Goal: Information Seeking & Learning: Check status

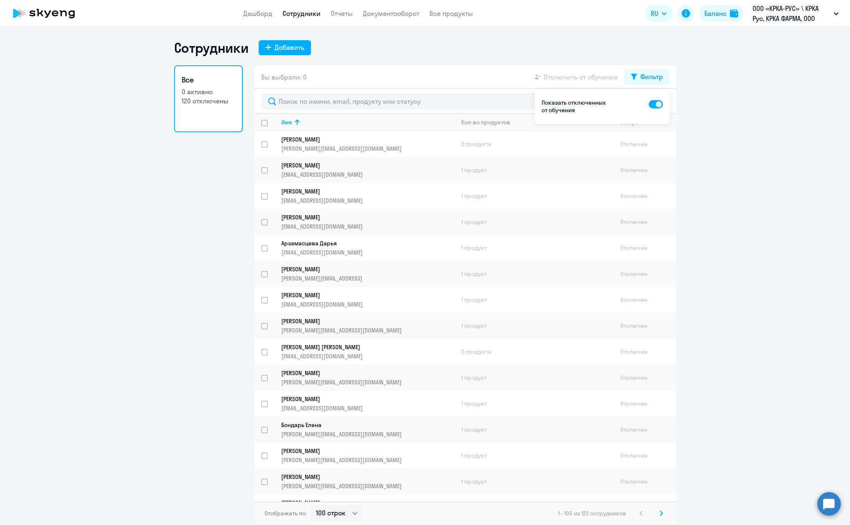
select select "100"
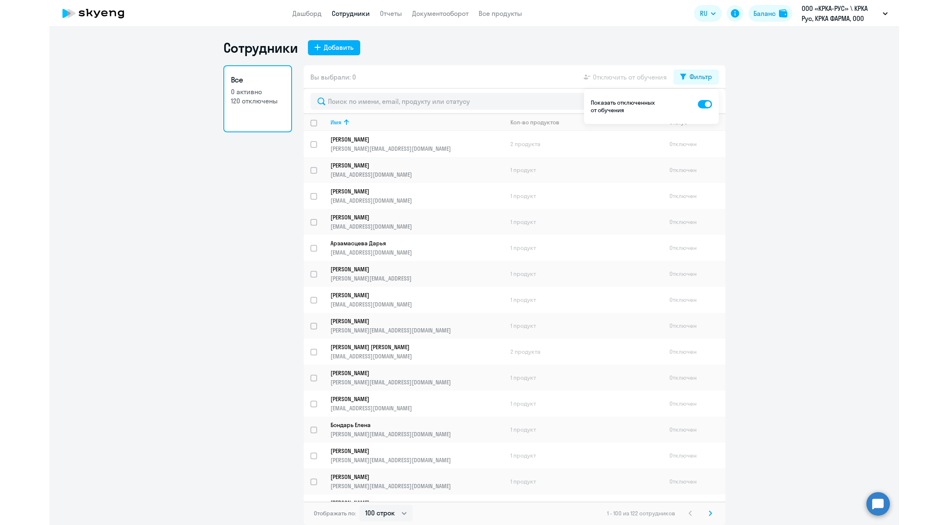
scroll to position [2094, 0]
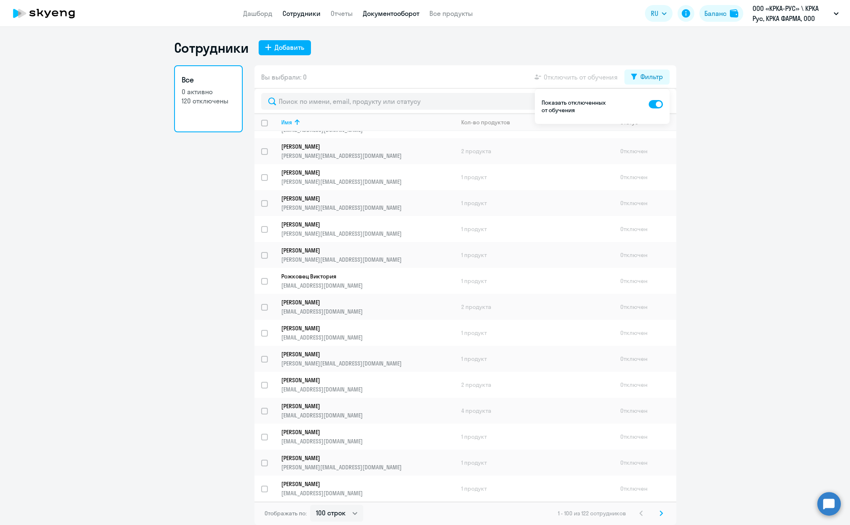
click at [383, 12] on link "Документооборот" at bounding box center [391, 13] width 56 height 8
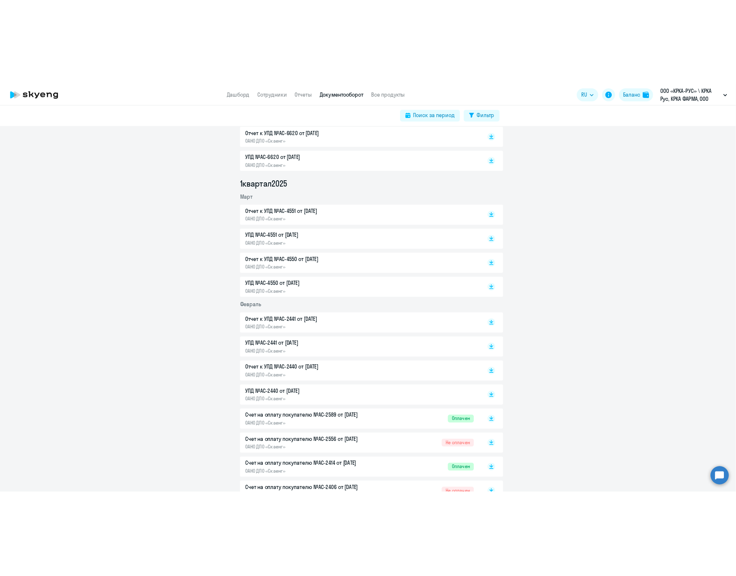
scroll to position [753, 0]
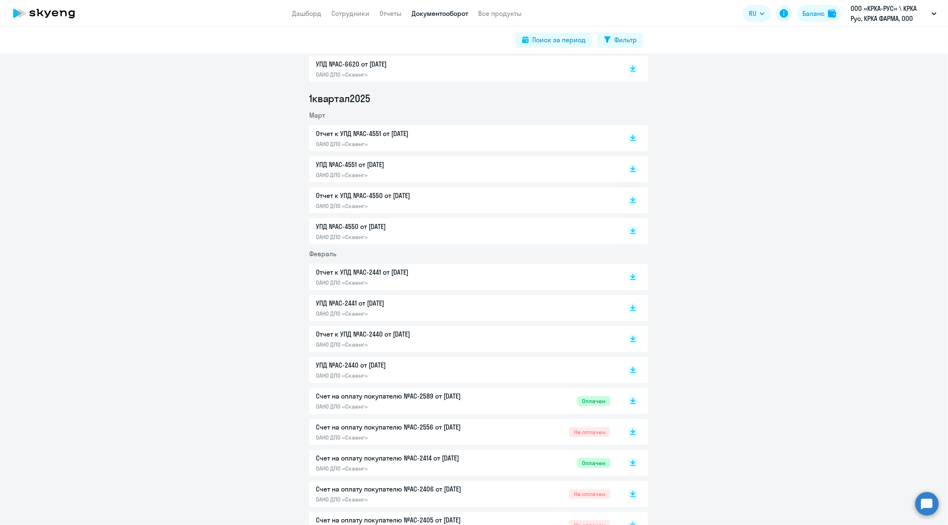
click at [339, 399] on p "Счет на оплату покупателю №AC-2589 от [DATE]" at bounding box center [404, 396] width 176 height 10
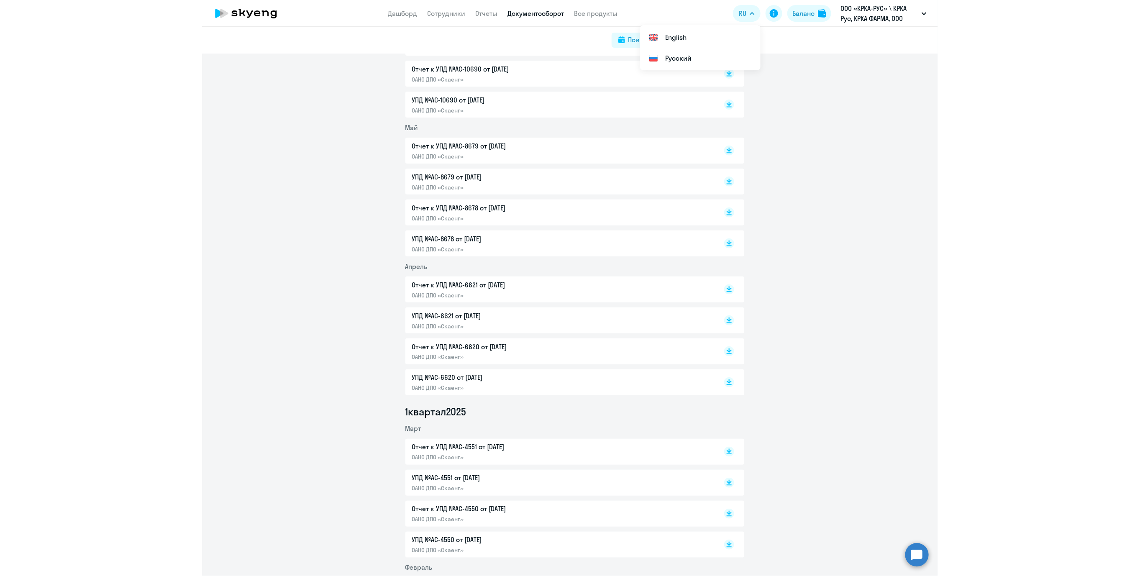
scroll to position [0, 0]
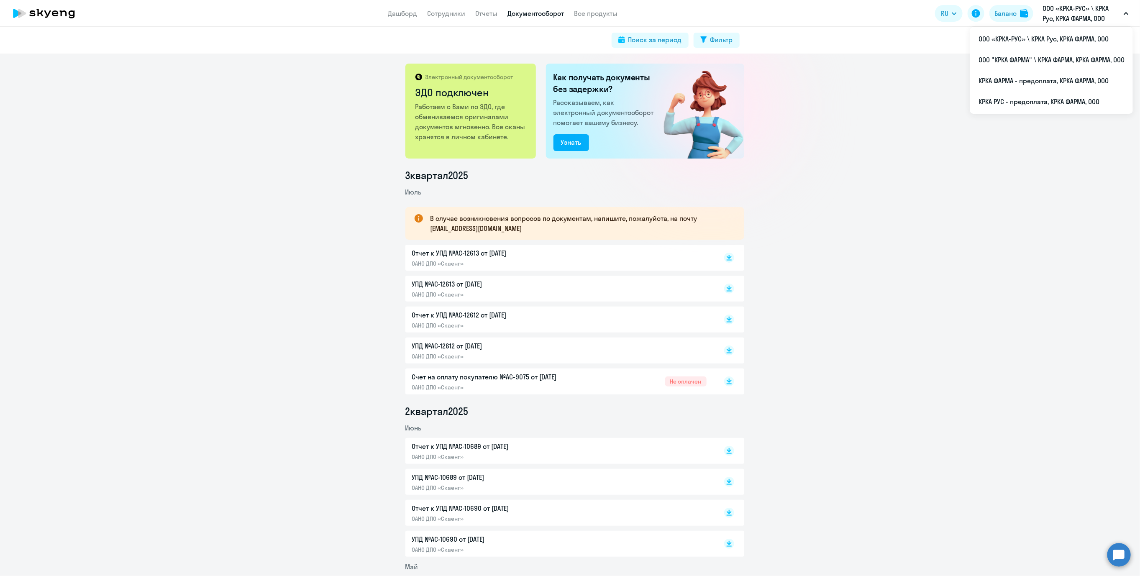
click at [849, 6] on p "ООО «КРКА-РУС» \ КРКА Рус, КРКА ФАРМА, ООО" at bounding box center [1081, 13] width 78 height 20
click at [849, 18] on p "ООО «КРКА-РУС» \ КРКА Рус, КРКА ФАРМА, ООО" at bounding box center [1081, 13] width 78 height 20
click at [849, 8] on p "ООО «КРКА-РУС» \ КРКА Рус, КРКА ФАРМА, ООО" at bounding box center [1081, 13] width 78 height 20
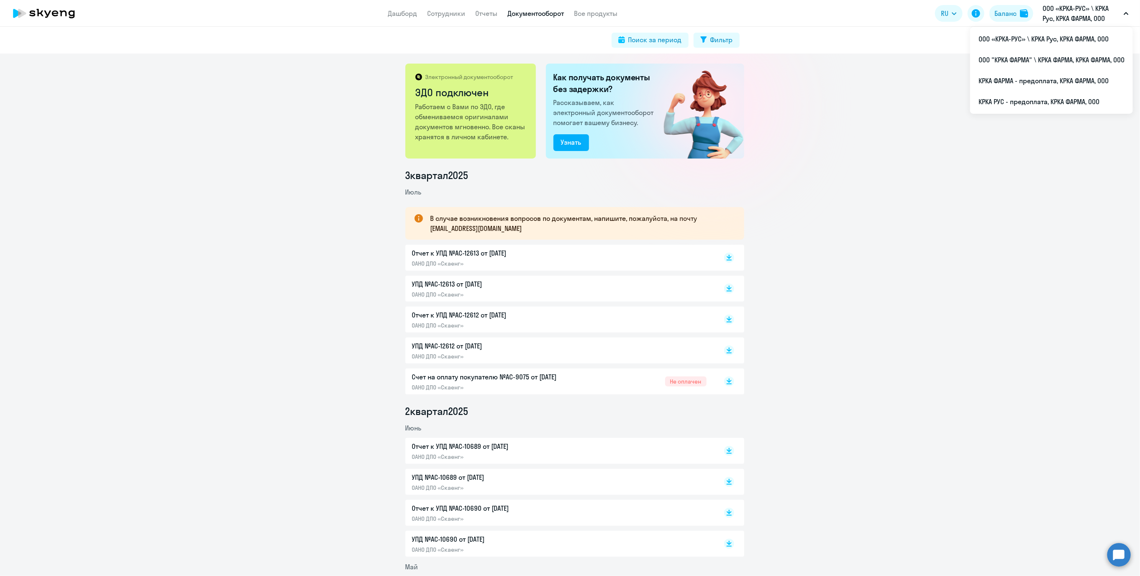
click at [849, 13] on p "ООО «КРКА-РУС» \ КРКА Рус, КРКА ФАРМА, ООО" at bounding box center [1081, 13] width 78 height 20
click at [849, 18] on p "ООО «КРКА-РУС» \ КРКА Рус, КРКА ФАРМА, ООО" at bounding box center [1081, 13] width 78 height 20
click at [849, 39] on li "ООО «КРКА-РУС» \ КРКА Рус, КРКА ФАРМА, ООО" at bounding box center [1051, 38] width 163 height 21
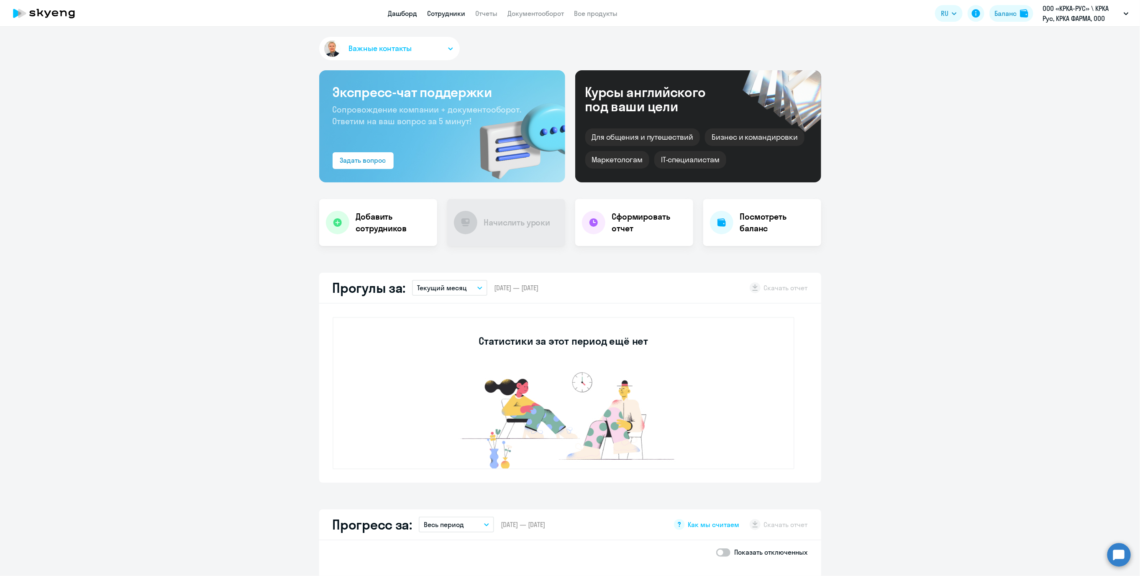
click at [443, 10] on link "Сотрудники" at bounding box center [447, 13] width 38 height 8
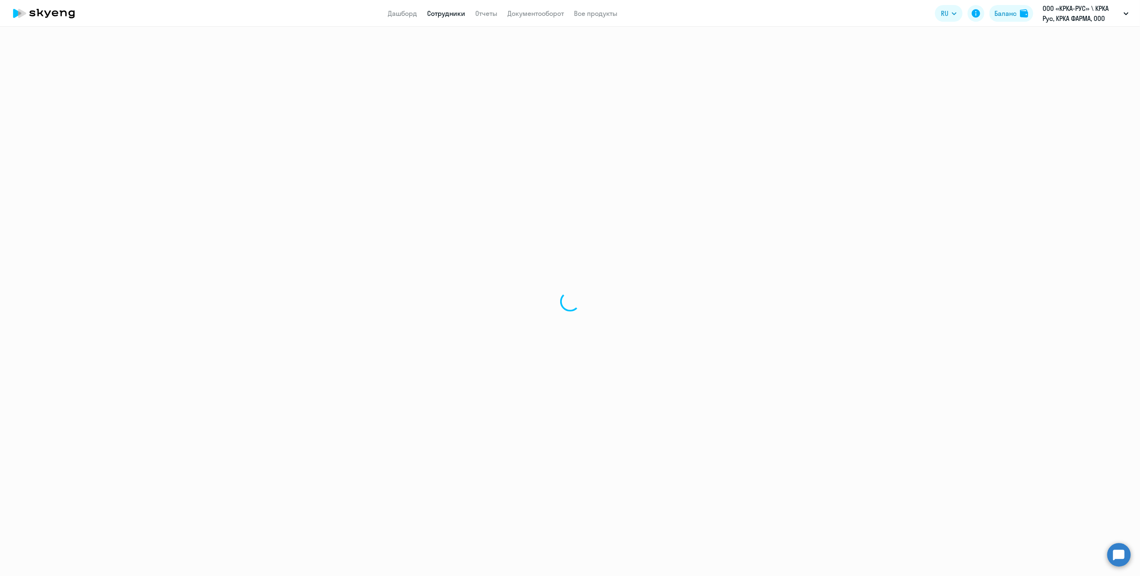
select select "30"
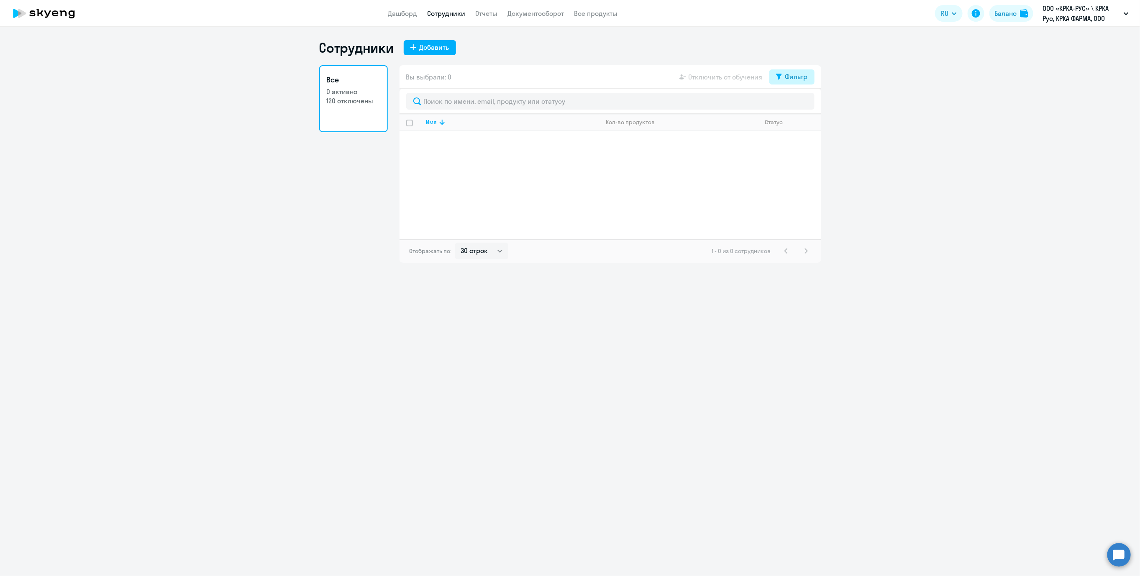
click at [792, 82] on button "Фильтр" at bounding box center [791, 76] width 45 height 15
click at [806, 103] on span at bounding box center [801, 104] width 14 height 8
click at [794, 103] on input "checkbox" at bounding box center [793, 103] width 0 height 0
checkbox input "true"
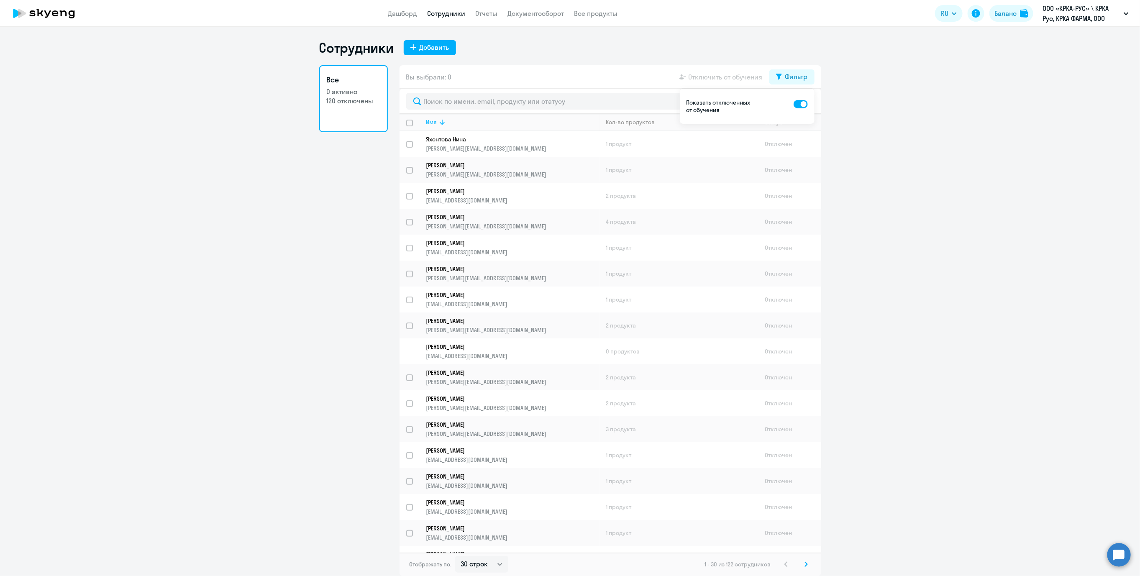
click at [451, 120] on div "Имя" at bounding box center [512, 122] width 173 height 8
click at [849, 13] on p "ООО «КРКА-РУС» \ КРКА Рус, КРКА ФАРМА, ООО" at bounding box center [1081, 13] width 78 height 20
click at [849, 9] on p "ООО «КРКА-РУС» \ КРКА Рус, КРКА ФАРМА, ООО" at bounding box center [1081, 13] width 78 height 20
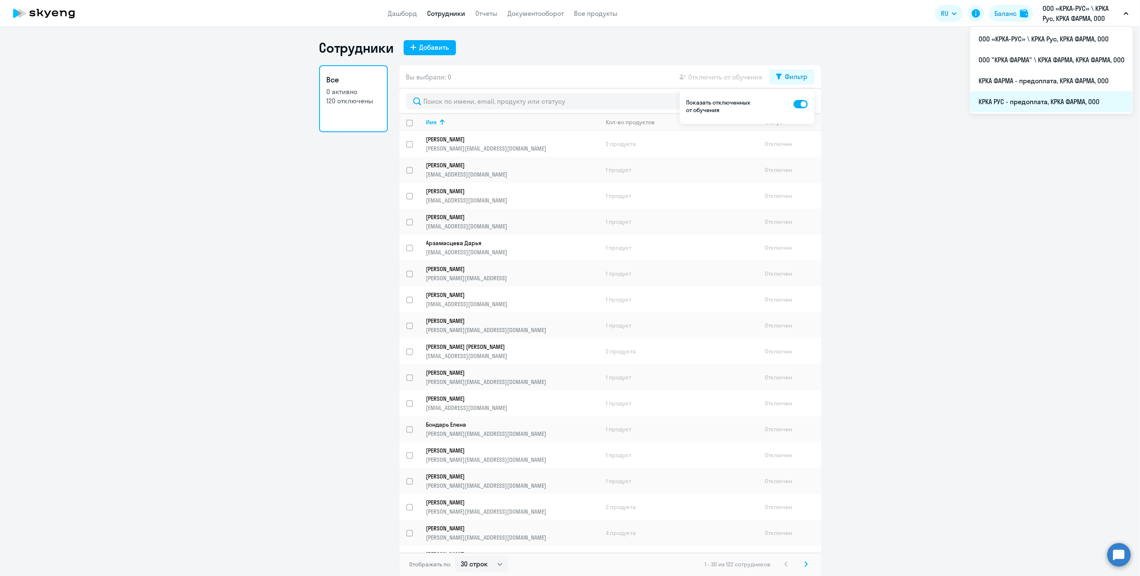
click at [849, 101] on li "КРКА РУС - предоплата, КРКА ФАРМА, ООО" at bounding box center [1051, 101] width 163 height 21
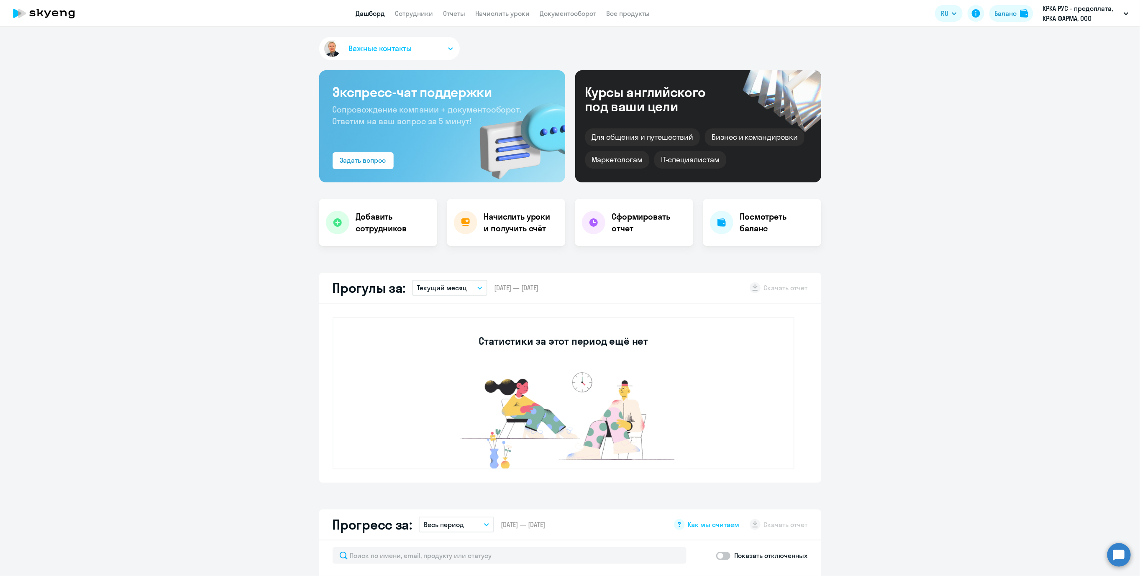
click at [407, 8] on app-menu-item-link "Сотрудники" at bounding box center [414, 13] width 38 height 10
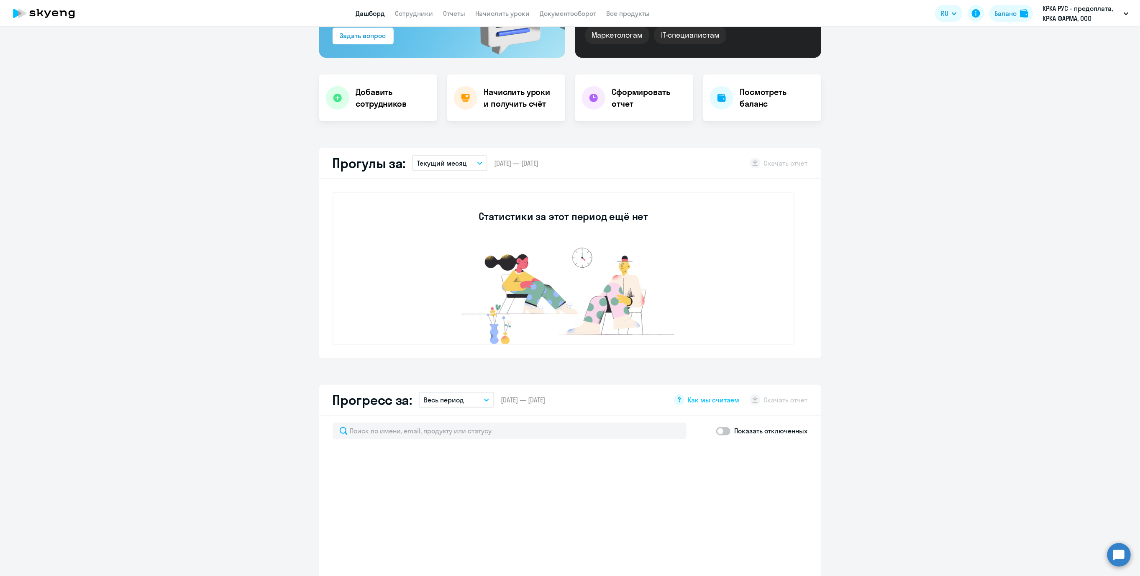
scroll to position [125, 0]
click at [417, 9] on link "Сотрудники" at bounding box center [414, 13] width 38 height 8
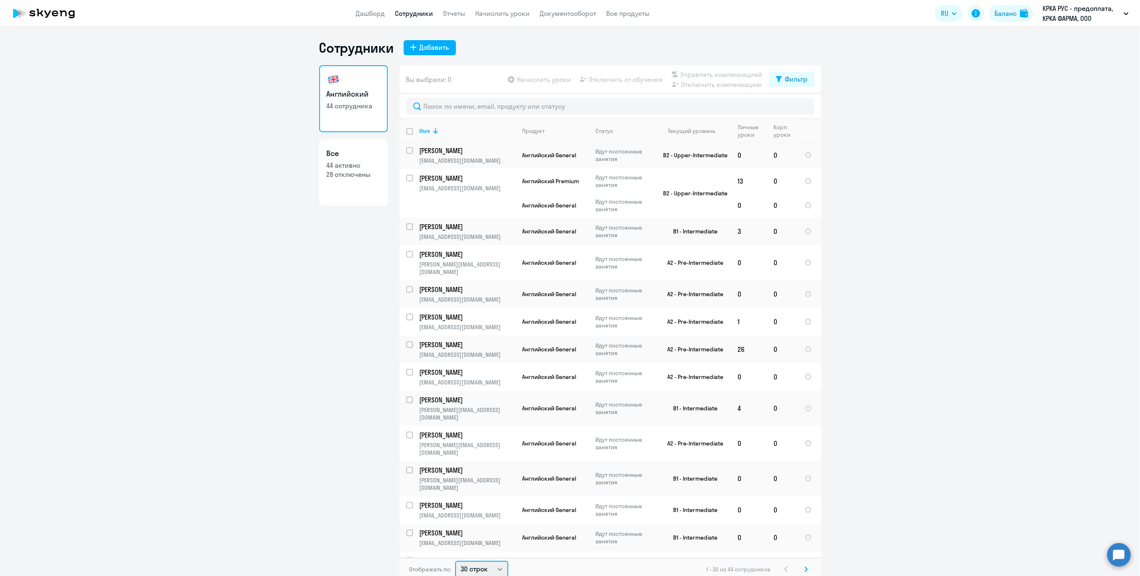
scroll to position [2, 0]
click at [468, 524] on select "30 строк 50 строк 100 строк" at bounding box center [481, 567] width 53 height 17
select select "100"
click at [455, 524] on select "30 строк 50 строк 100 строк" at bounding box center [481, 567] width 53 height 17
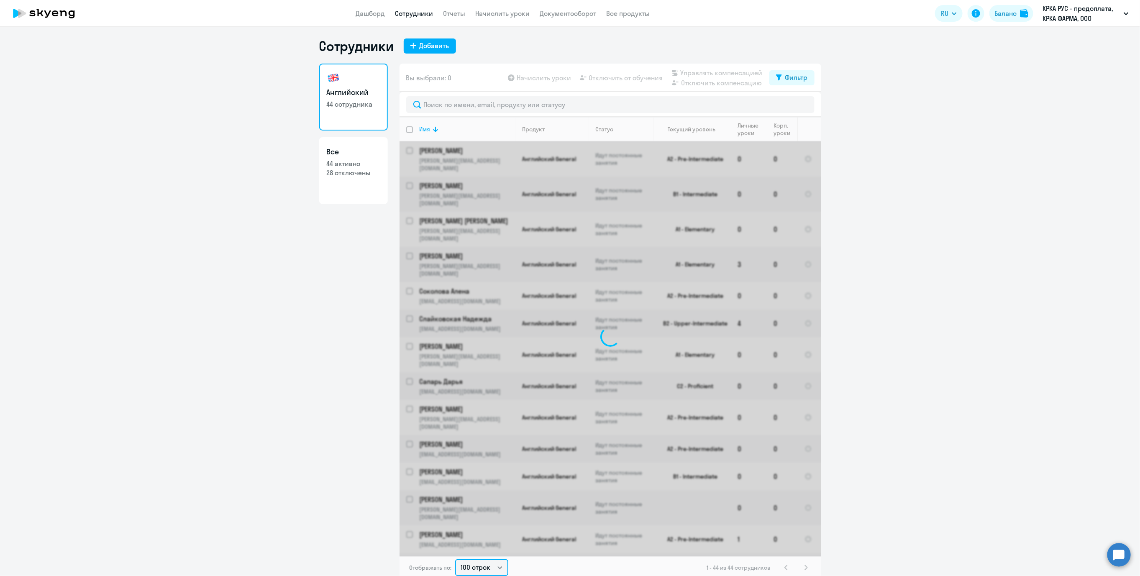
scroll to position [0, 0]
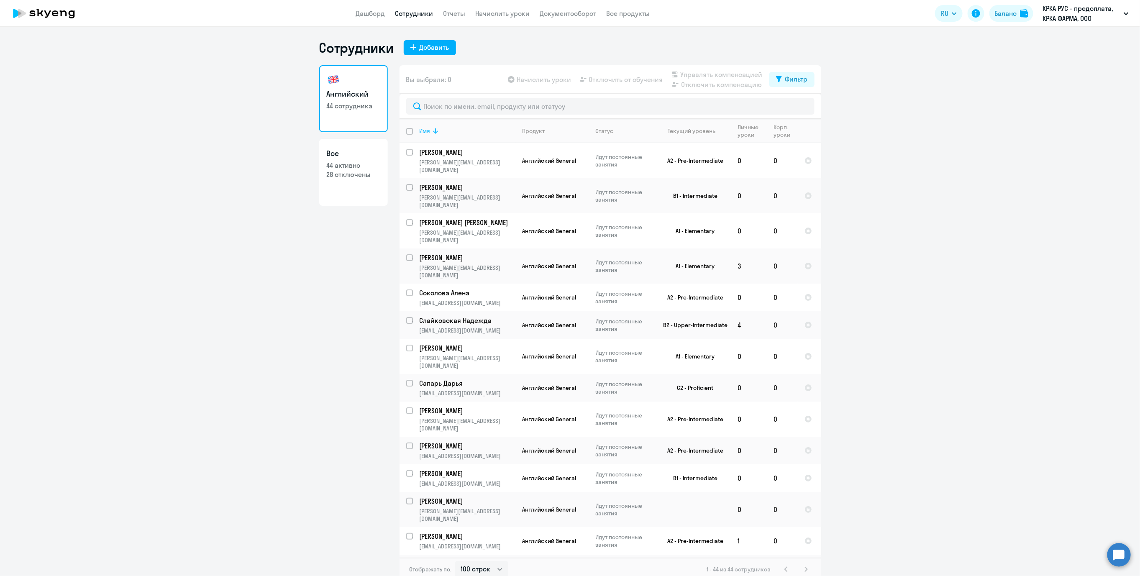
click at [448, 125] on th "Имя" at bounding box center [464, 131] width 103 height 24
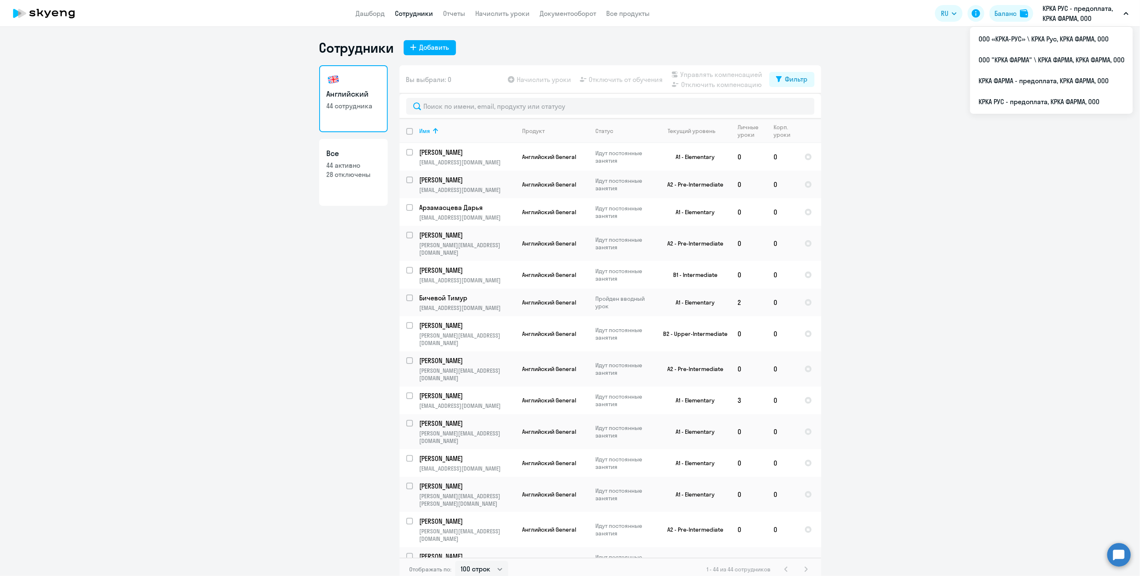
click at [849, 9] on p "КРКА РУС - предоплата, КРКА ФАРМА, ООО" at bounding box center [1081, 13] width 78 height 20
drag, startPoint x: 76, startPoint y: 558, endPoint x: 108, endPoint y: 574, distance: 36.1
click at [76, 524] on ng-component "Сотрудники Добавить Английский 44 сотрудника Все 44 активно 28 отключены Вы выб…" at bounding box center [570, 310] width 1140 height 542
click at [849, 16] on p "КРКА РУС - предоплата, КРКА ФАРМА, ООО" at bounding box center [1081, 13] width 78 height 20
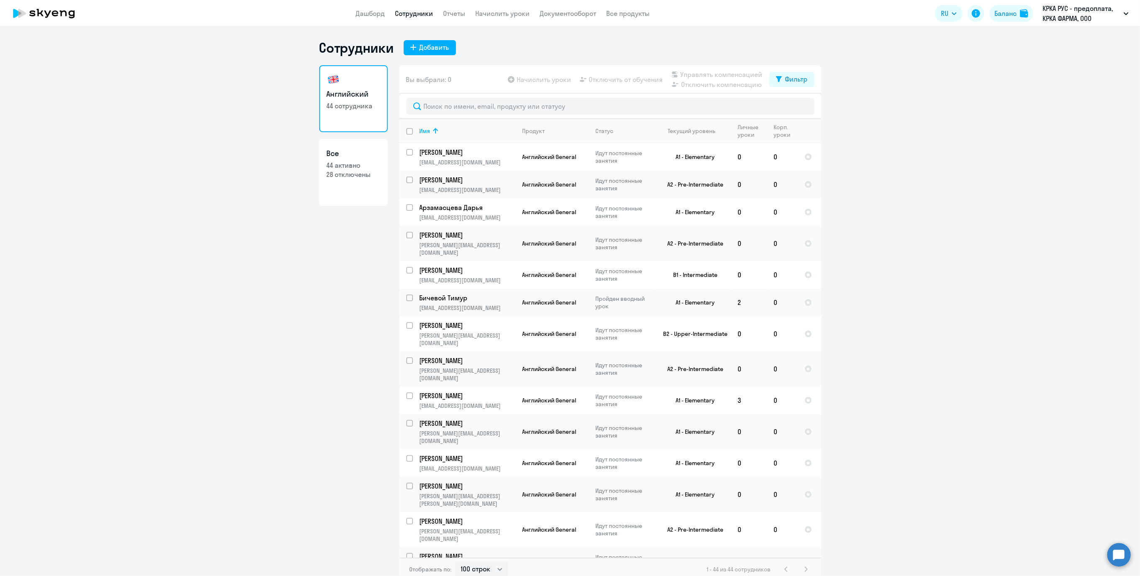
click at [849, 16] on p "КРКА РУС - предоплата, КРКА ФАРМА, ООО" at bounding box center [1081, 13] width 78 height 20
click at [849, 99] on li "КРКА РУС - предоплата, КРКА ФАРМА, ООО" at bounding box center [1051, 101] width 163 height 21
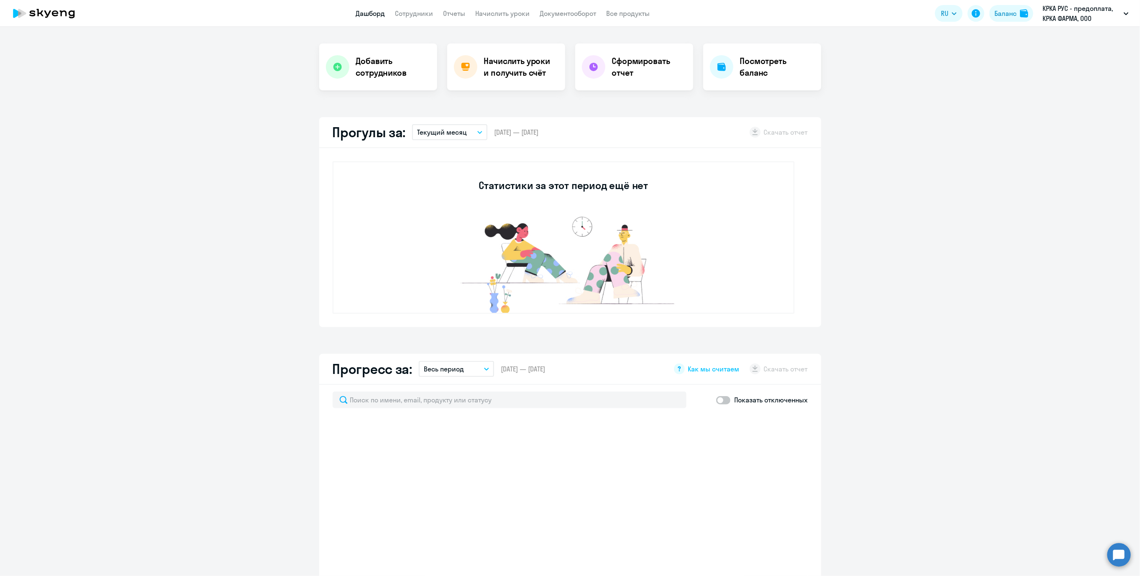
scroll to position [125, 0]
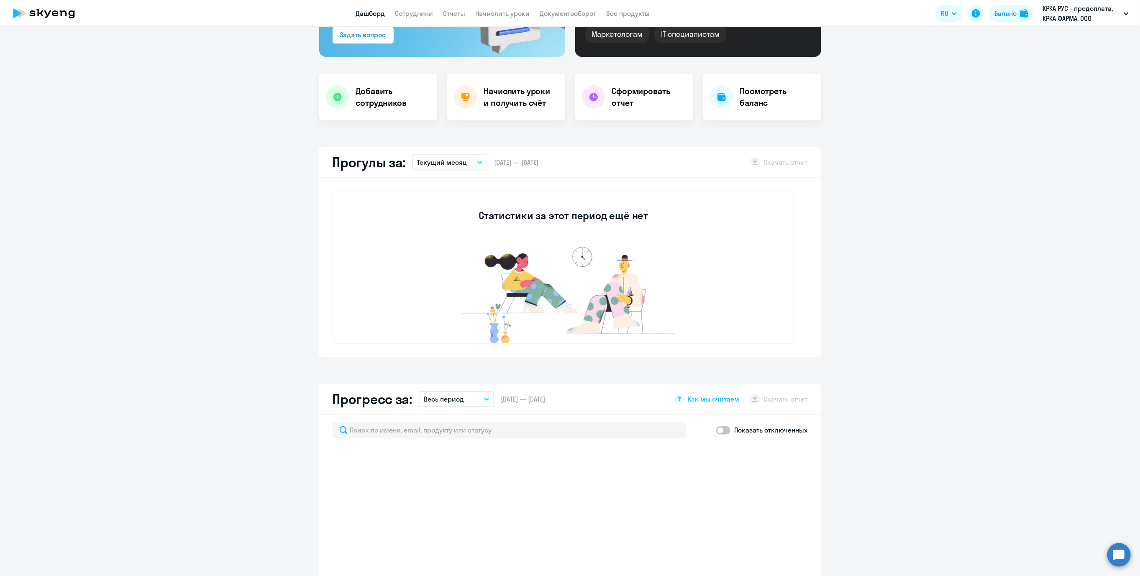
select select "30"
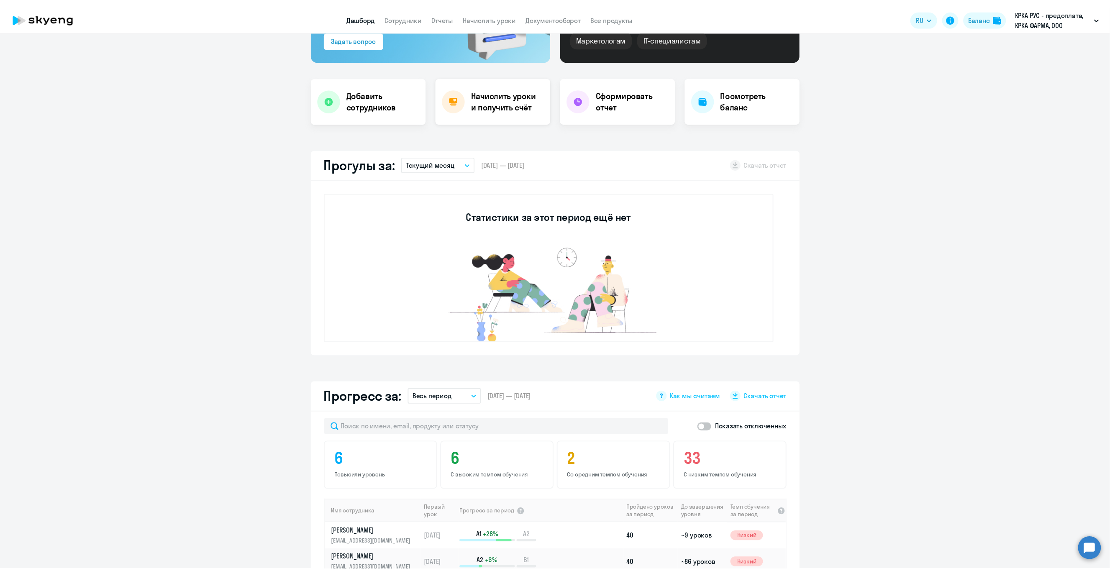
scroll to position [0, 0]
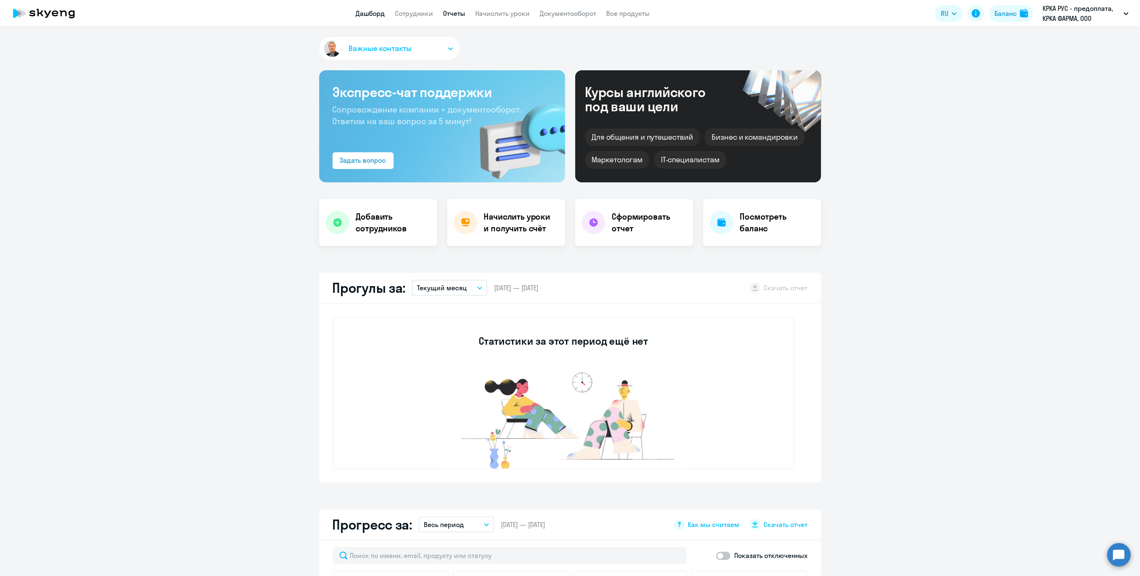
click at [456, 10] on link "Отчеты" at bounding box center [454, 13] width 22 height 8
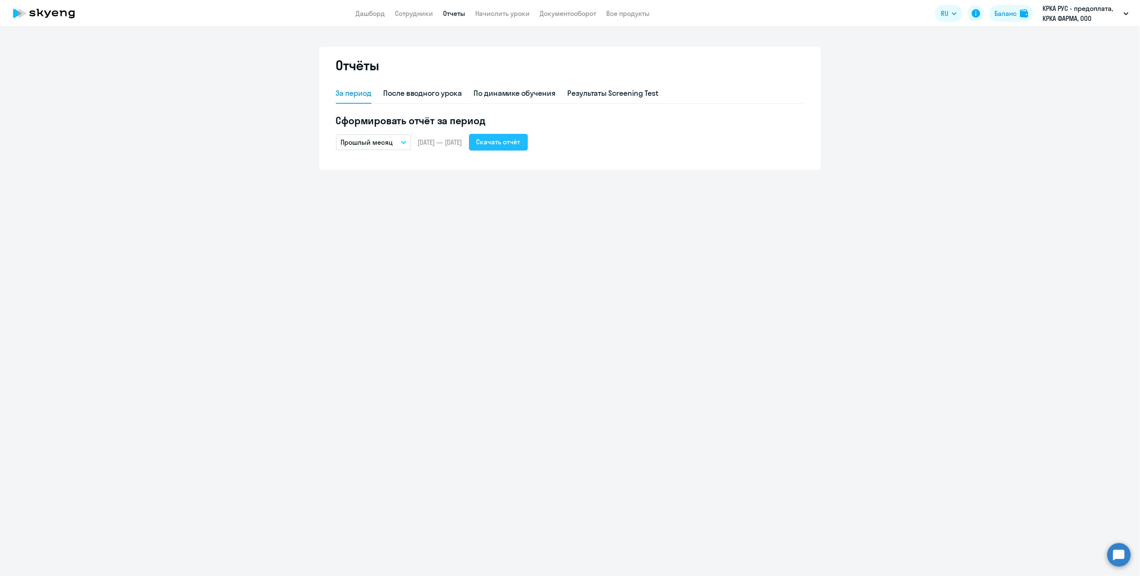
click at [520, 142] on div "Скачать отчёт" at bounding box center [498, 142] width 44 height 10
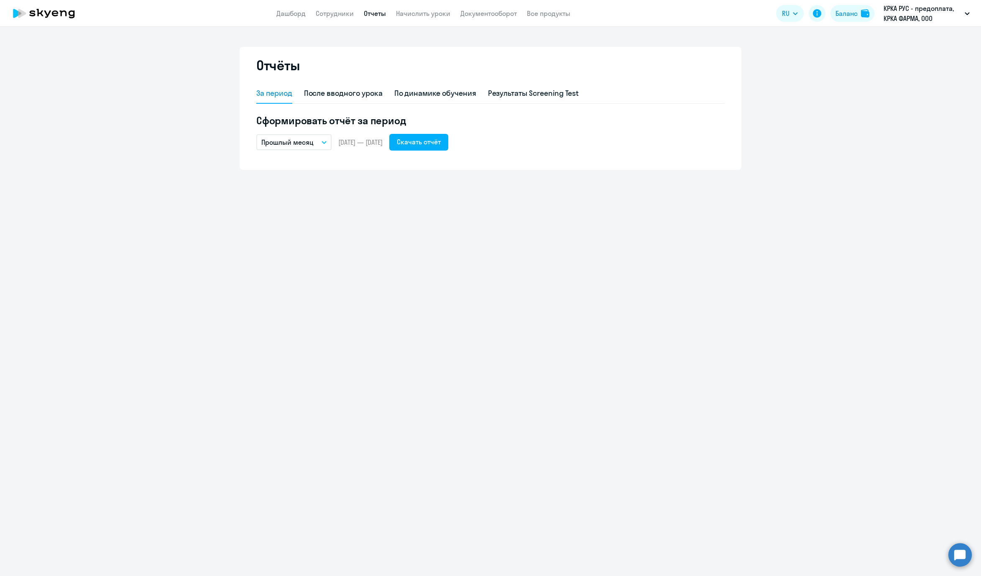
click at [253, 351] on div "Отчёты За период После вводного урока По динамике обучения Результаты Screening…" at bounding box center [490, 301] width 981 height 549
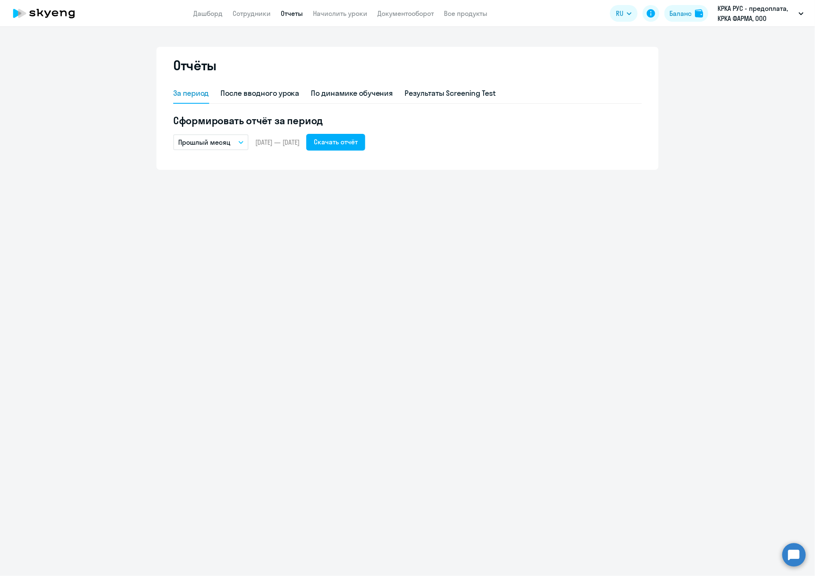
click at [89, 524] on div "Отчёты За период После вводного урока По динамике обучения Результаты Screening…" at bounding box center [407, 301] width 815 height 549
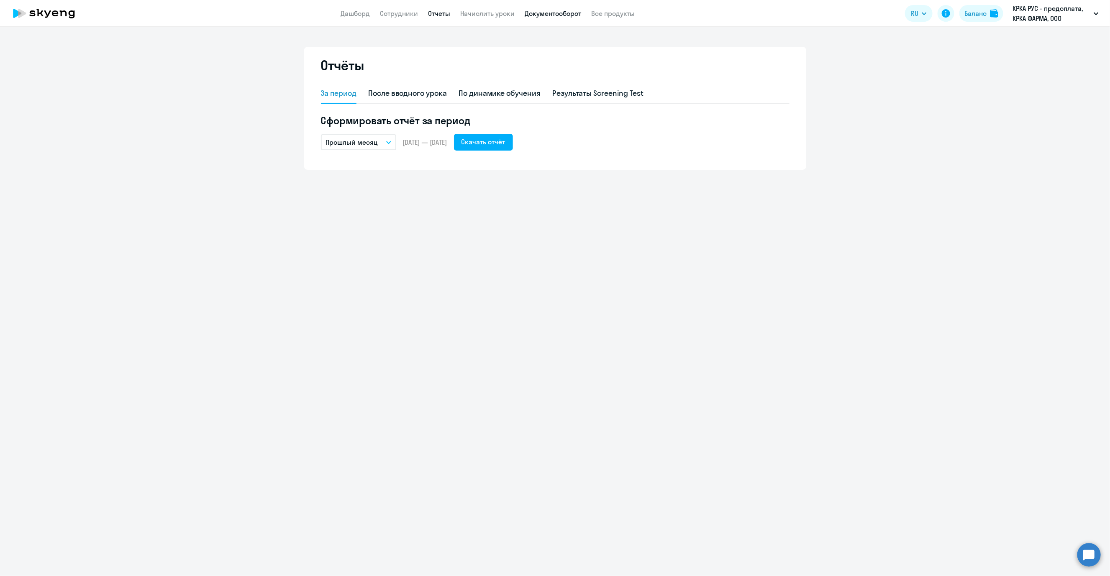
click at [554, 10] on link "Документооборот" at bounding box center [553, 13] width 56 height 8
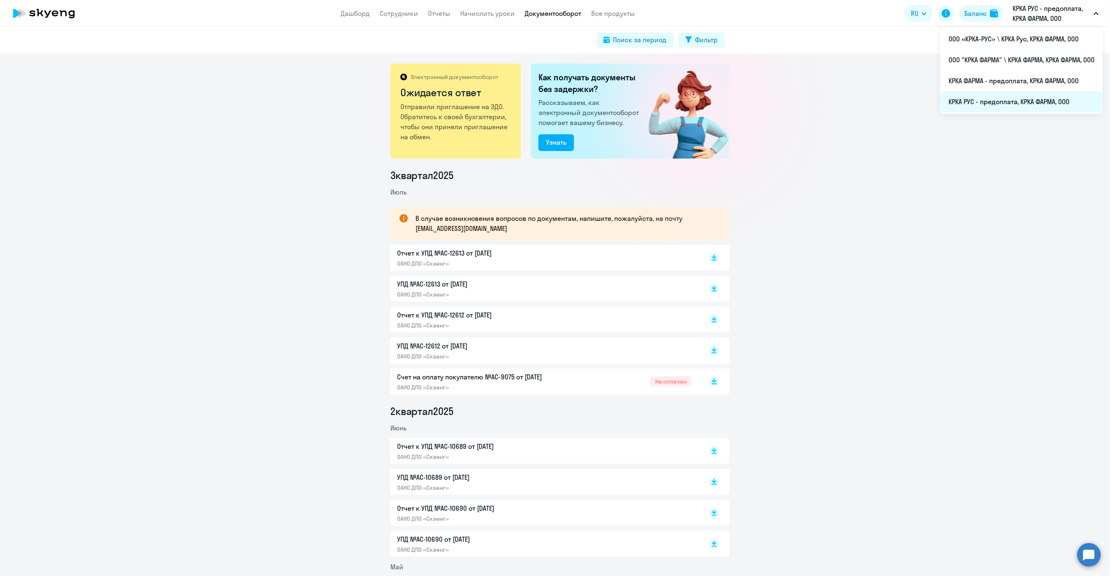
click at [849, 100] on li "КРКА РУС - предоплата, КРКА ФАРМА, ООО" at bounding box center [1021, 101] width 163 height 21
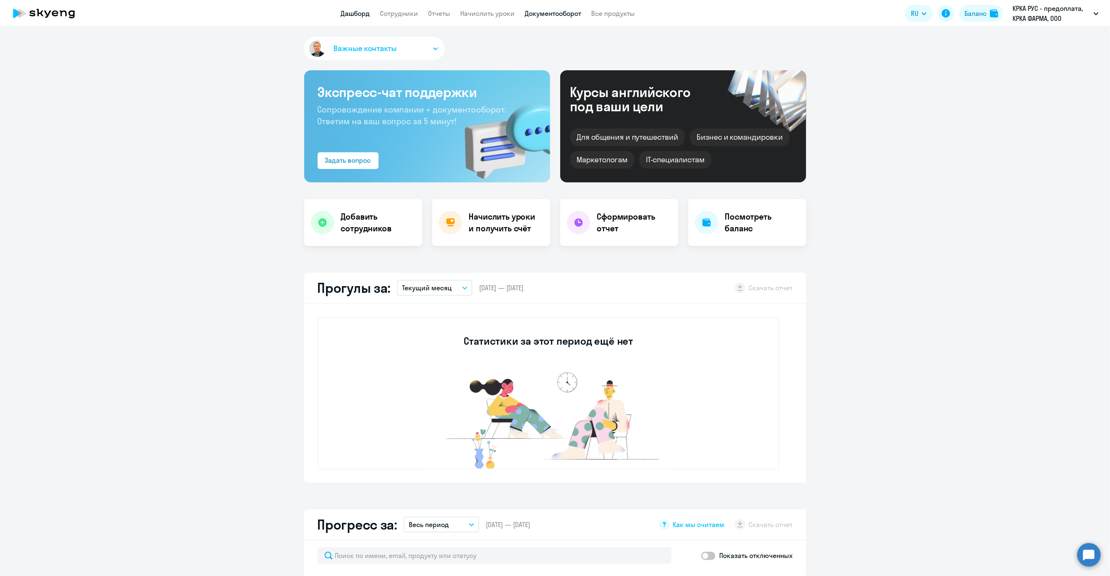
click at [540, 15] on link "Документооборот" at bounding box center [553, 13] width 56 height 8
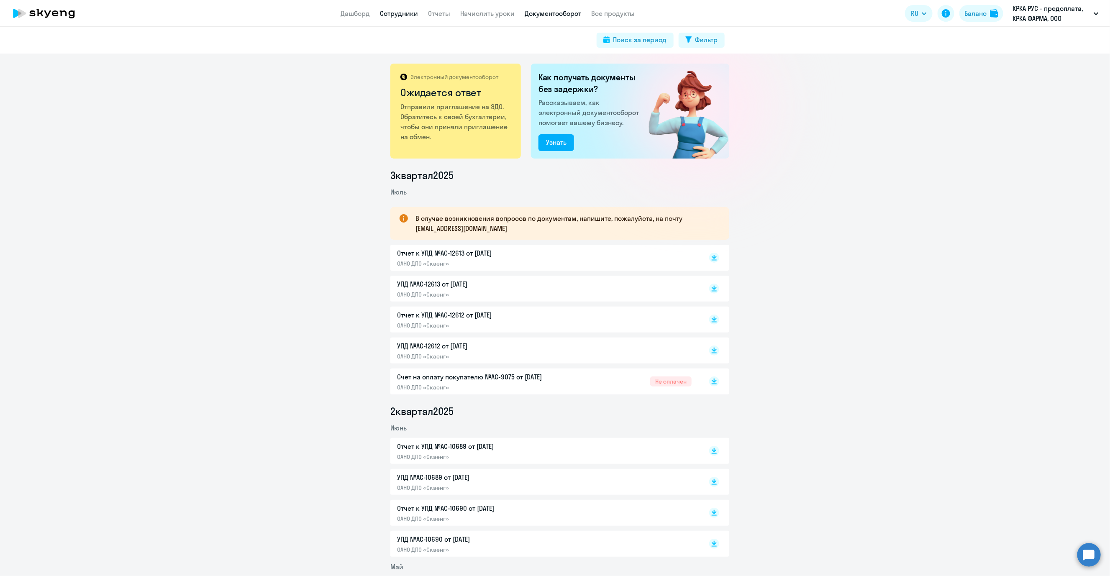
click at [382, 9] on link "Сотрудники" at bounding box center [399, 13] width 38 height 8
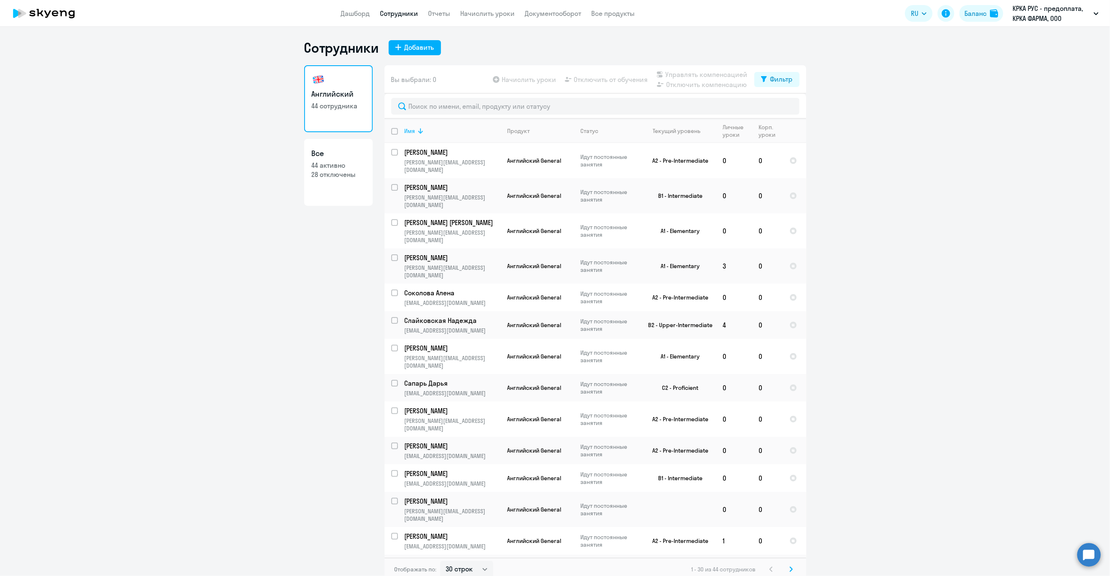
click at [418, 123] on th "Имя" at bounding box center [449, 131] width 103 height 24
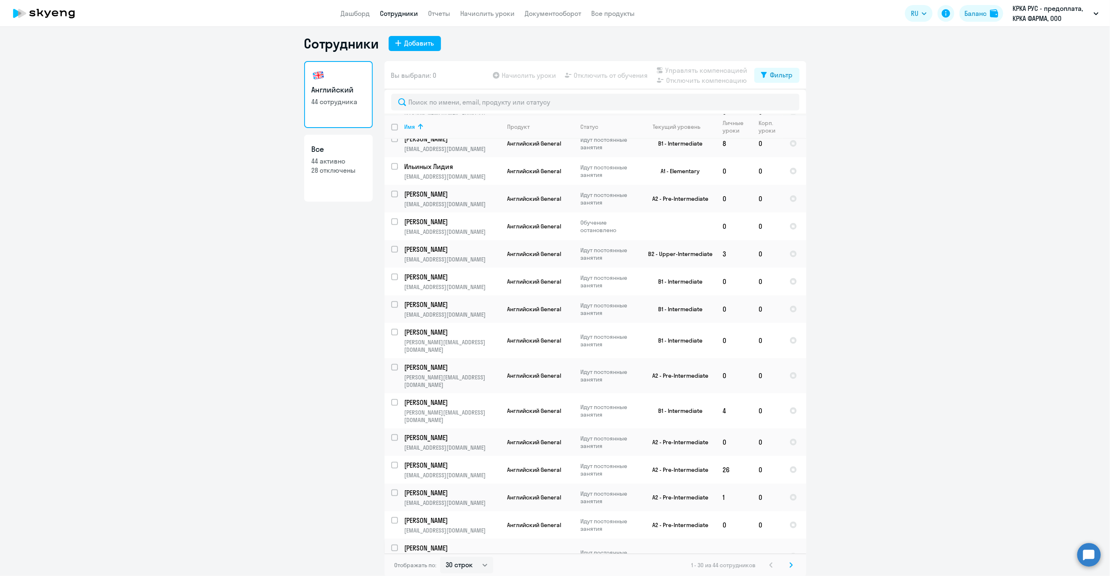
scroll to position [5, 0]
click at [466, 524] on select "30 строк 50 строк 100 строк" at bounding box center [466, 564] width 53 height 17
select select "100"
click at [440, 524] on select "30 строк 50 строк 100 строк" at bounding box center [466, 564] width 53 height 17
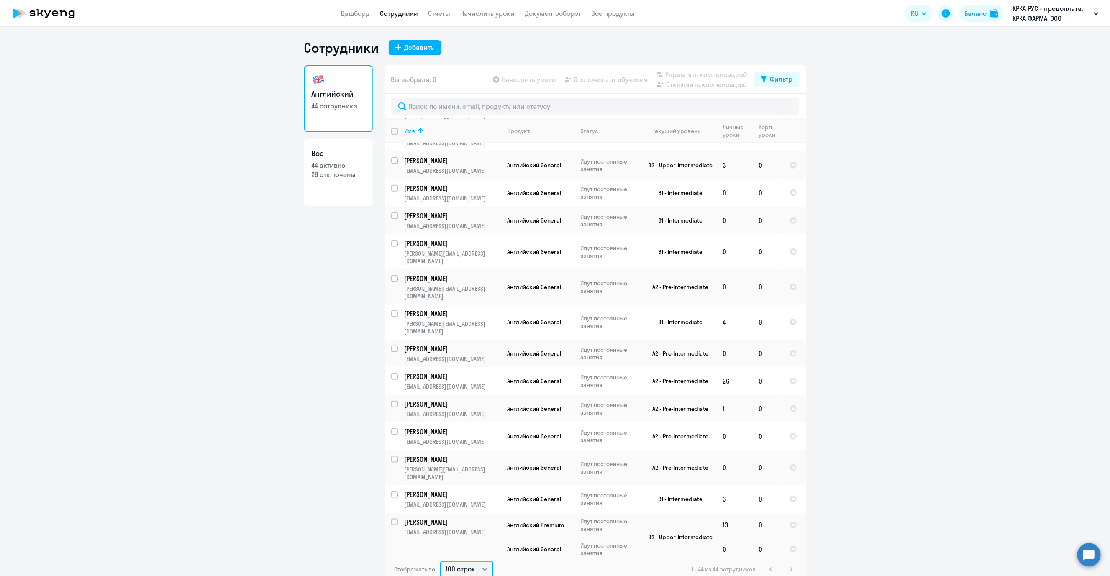
scroll to position [502, 0]
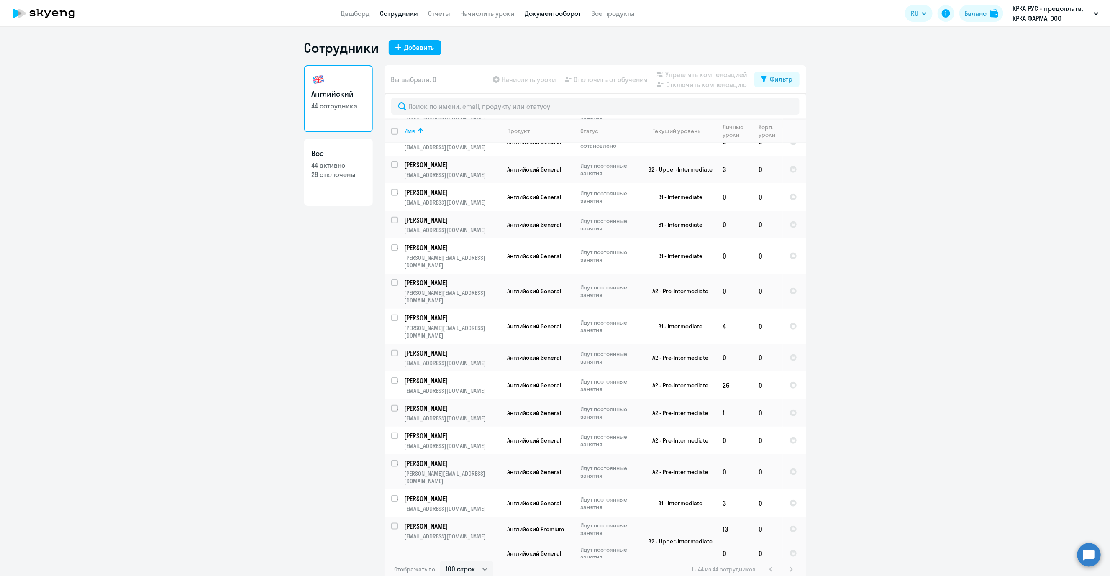
click at [560, 11] on link "Документооборот" at bounding box center [553, 13] width 56 height 8
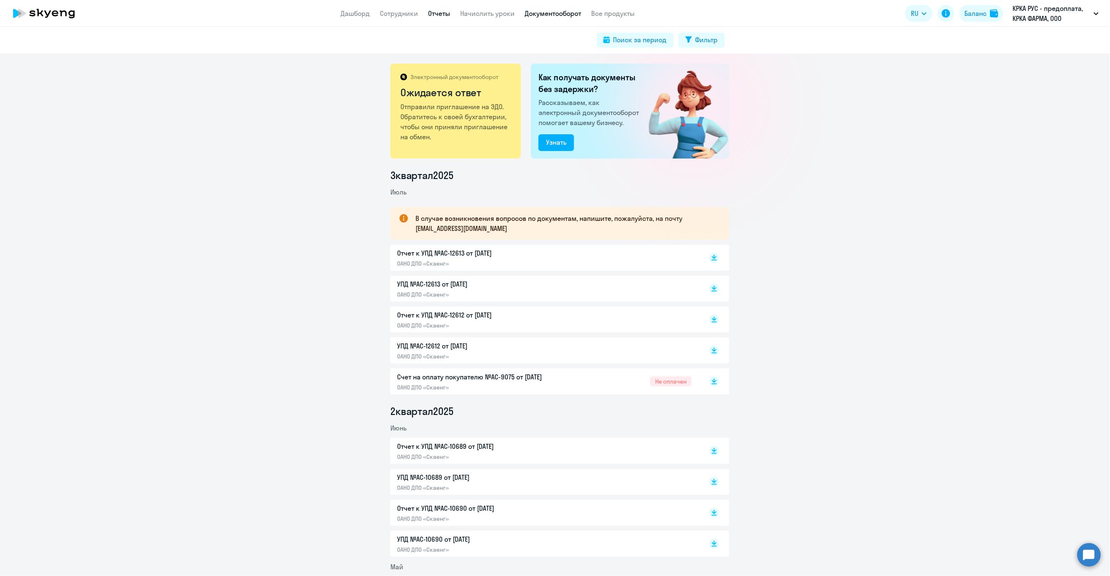
click at [440, 15] on link "Отчеты" at bounding box center [439, 13] width 22 height 8
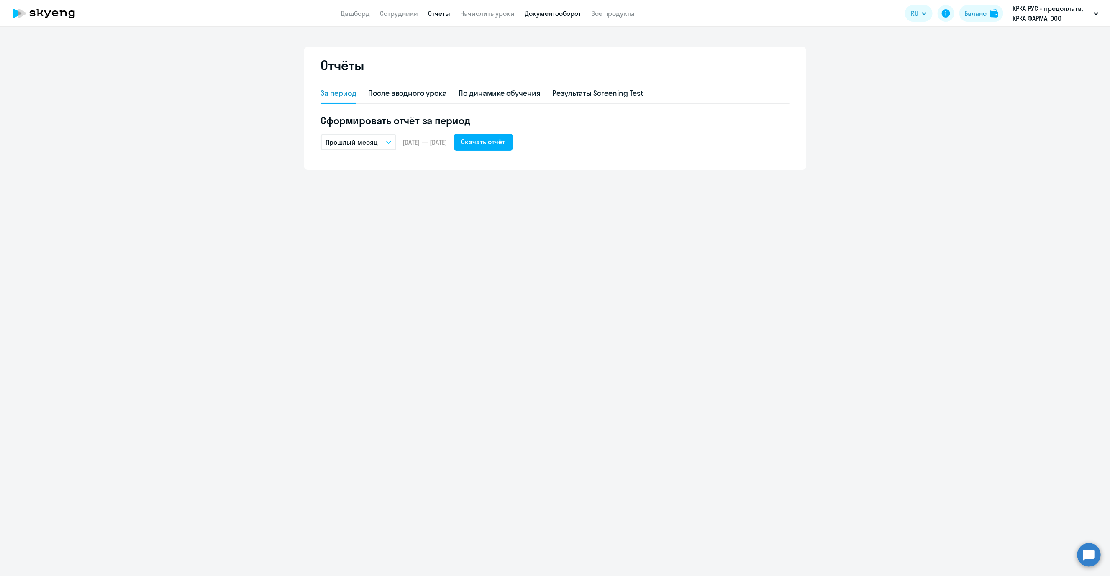
click at [554, 10] on link "Документооборот" at bounding box center [553, 13] width 56 height 8
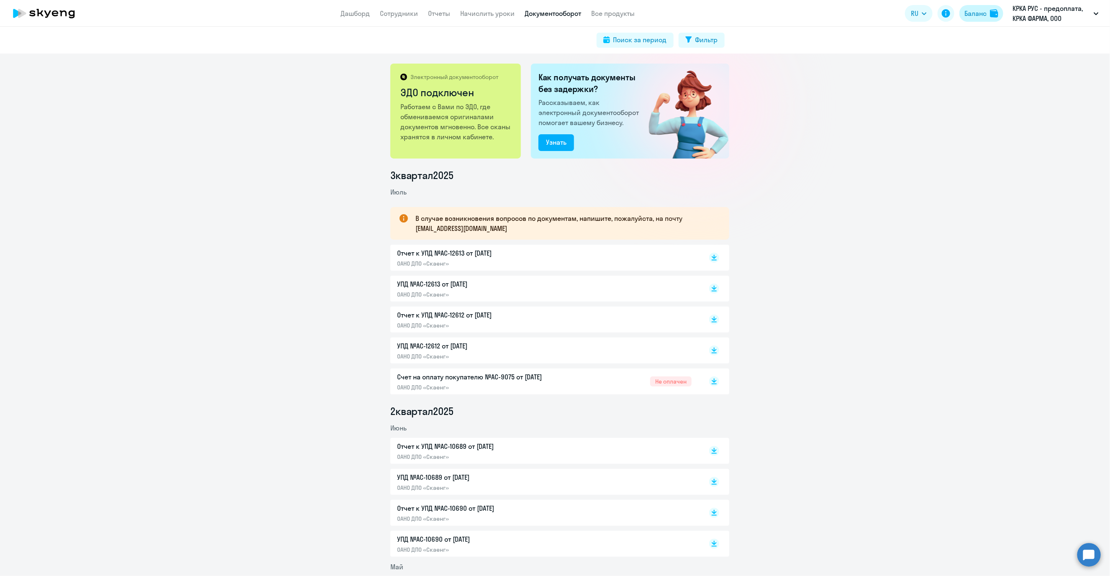
click at [849, 12] on div "Баланс" at bounding box center [975, 13] width 22 height 10
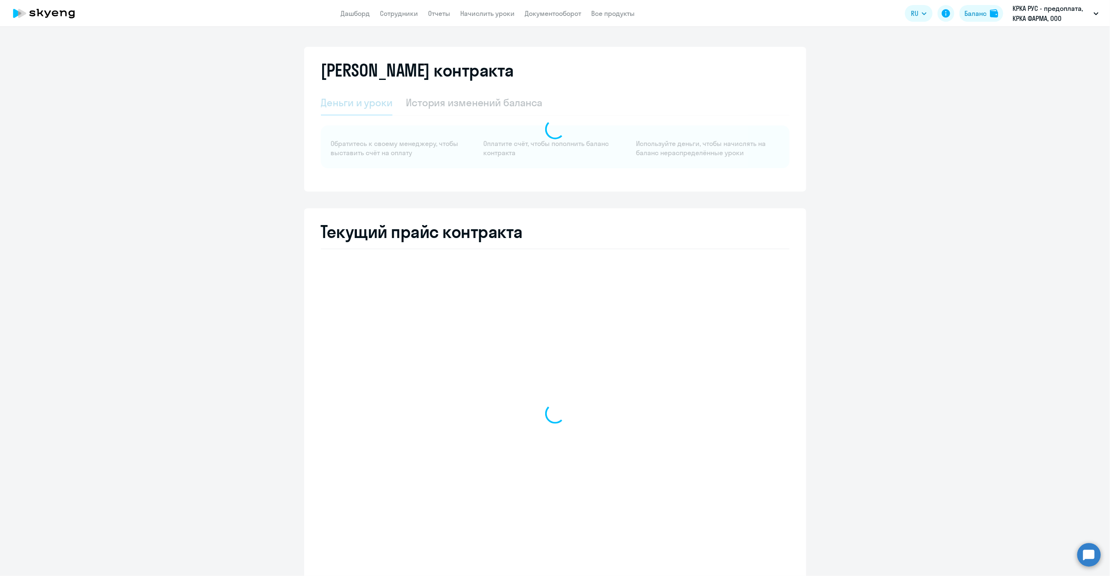
select select "english_adult_not_native_speaker"
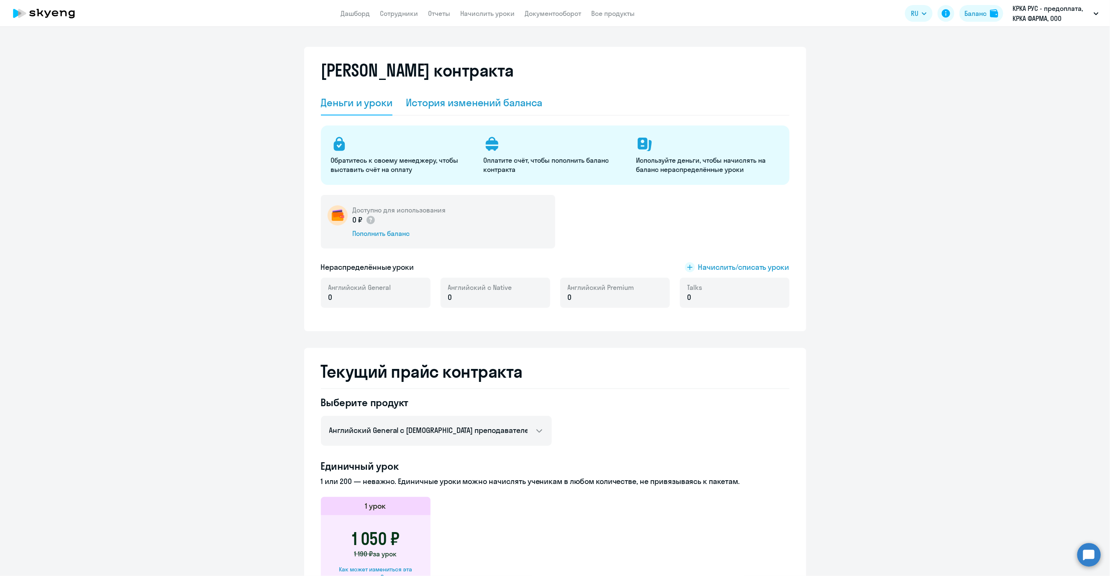
click at [473, 102] on div "История изменений баланса" at bounding box center [474, 102] width 137 height 13
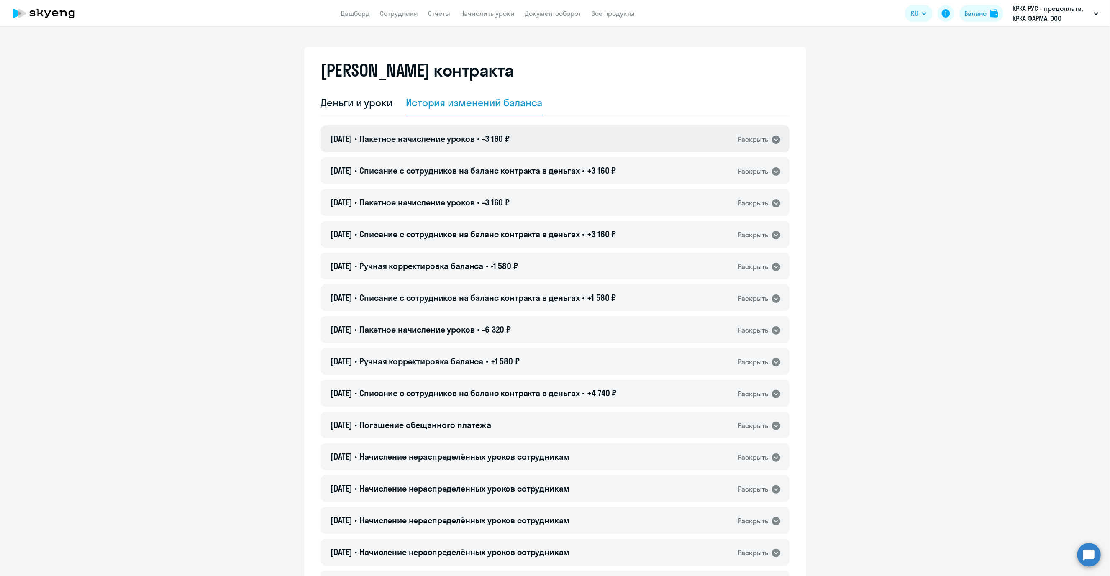
click at [773, 139] on icon at bounding box center [776, 140] width 8 height 8
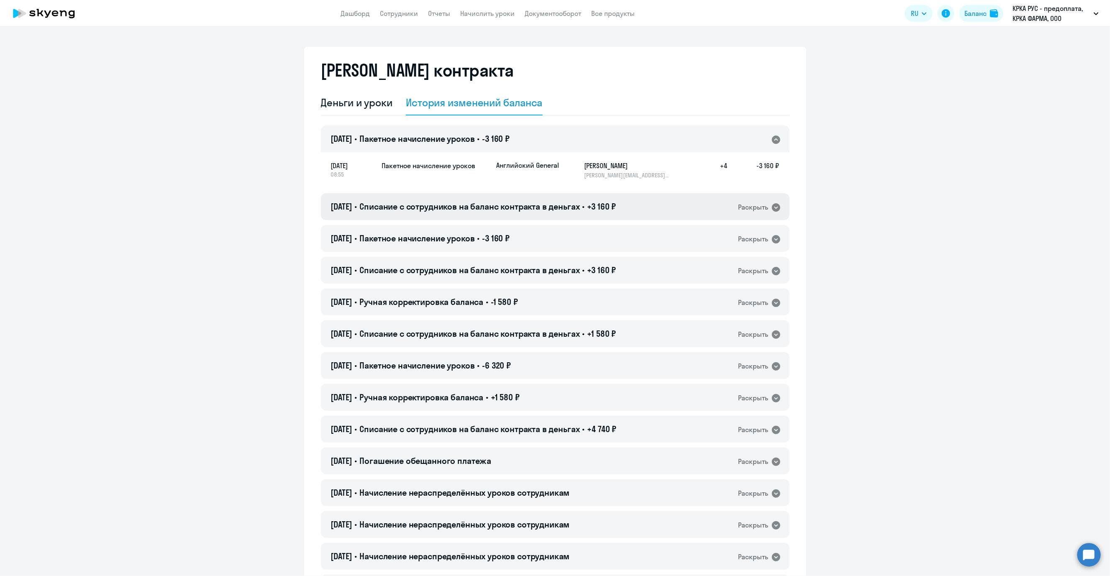
click at [772, 205] on icon at bounding box center [776, 207] width 8 height 8
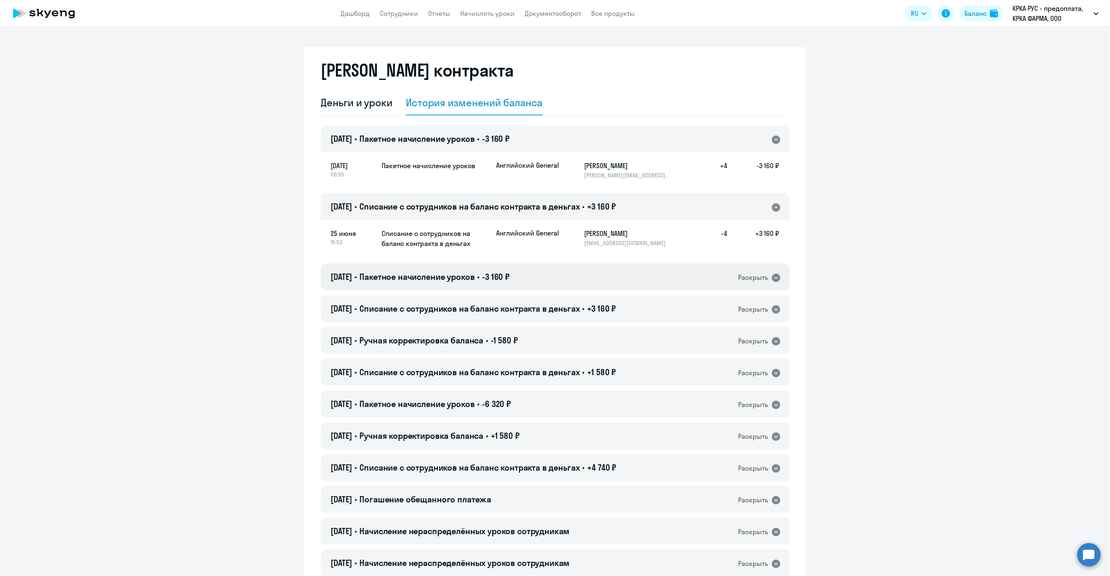
click at [774, 276] on icon at bounding box center [776, 278] width 8 height 8
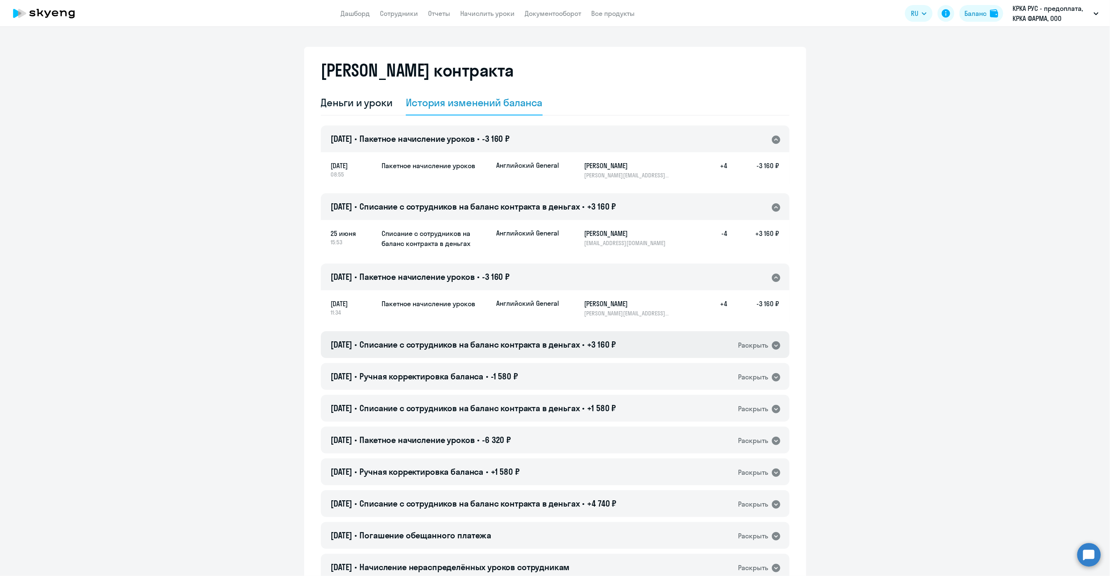
click at [775, 342] on icon at bounding box center [776, 346] width 10 height 10
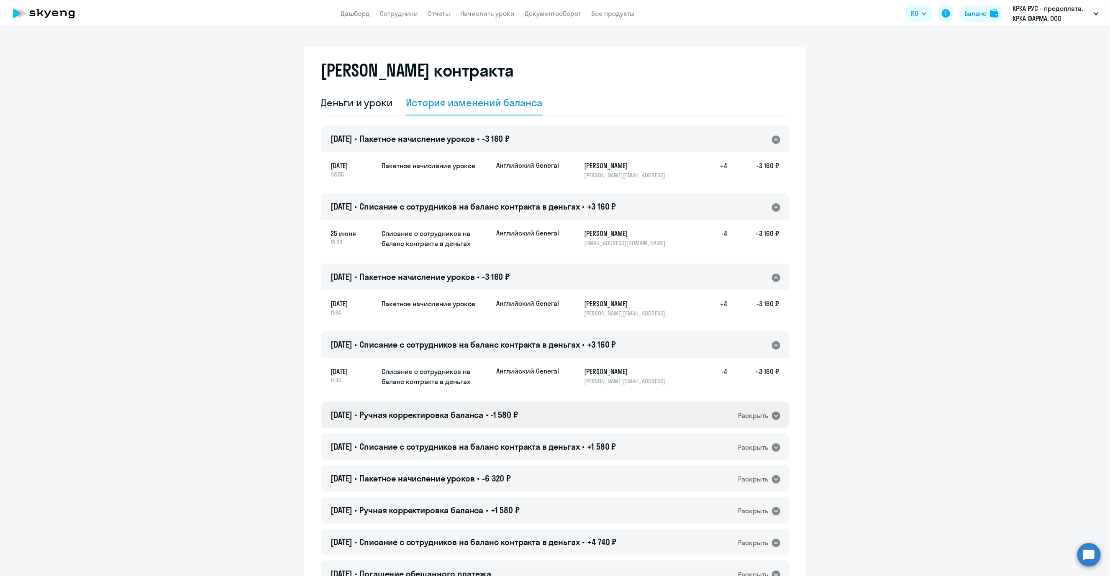
click at [772, 416] on icon at bounding box center [776, 416] width 8 height 8
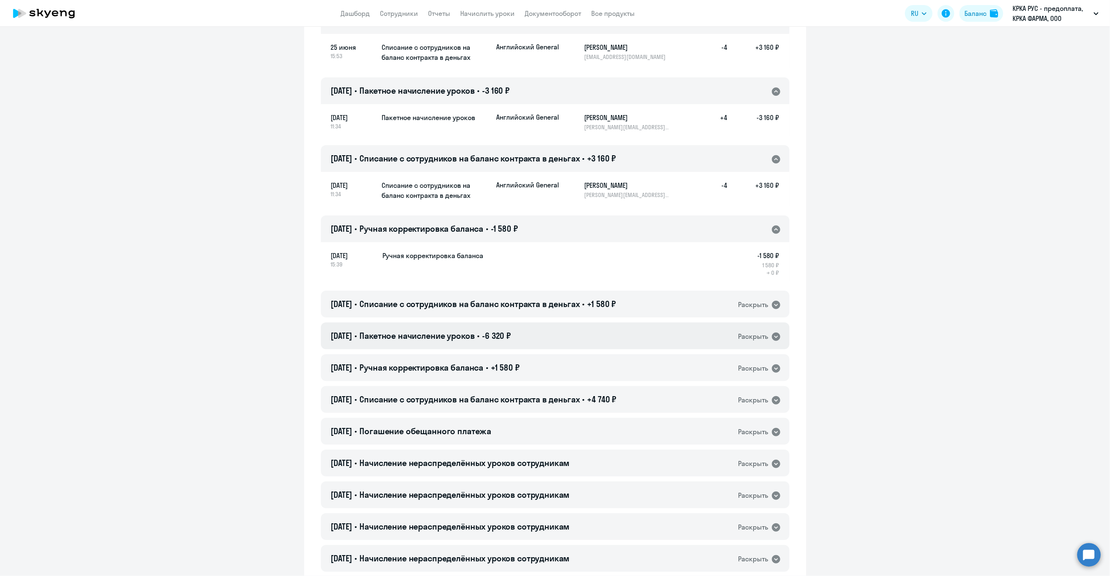
scroll to position [188, 0]
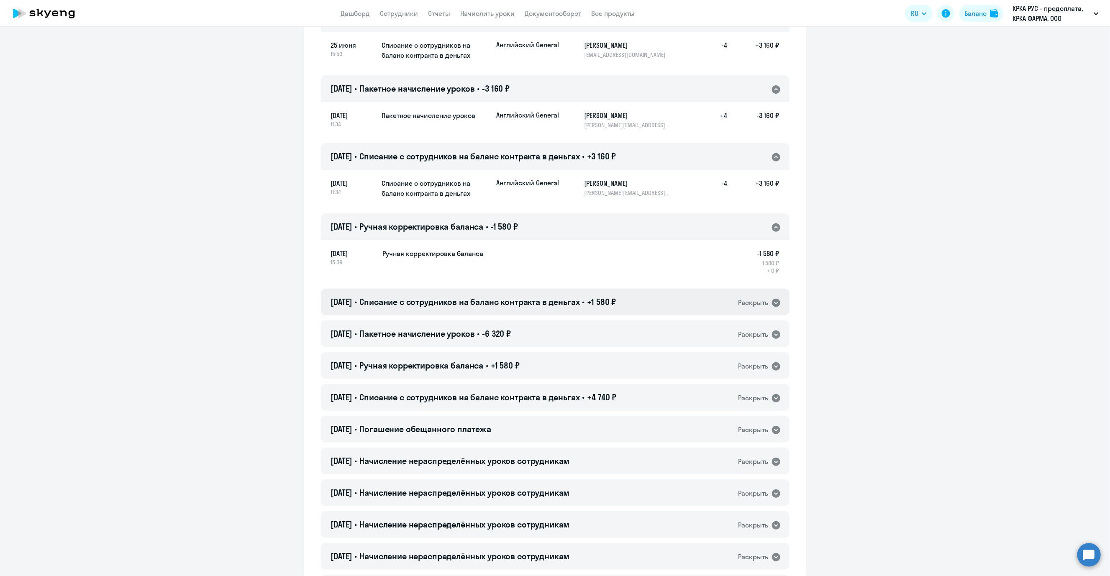
click at [772, 302] on icon at bounding box center [776, 303] width 8 height 8
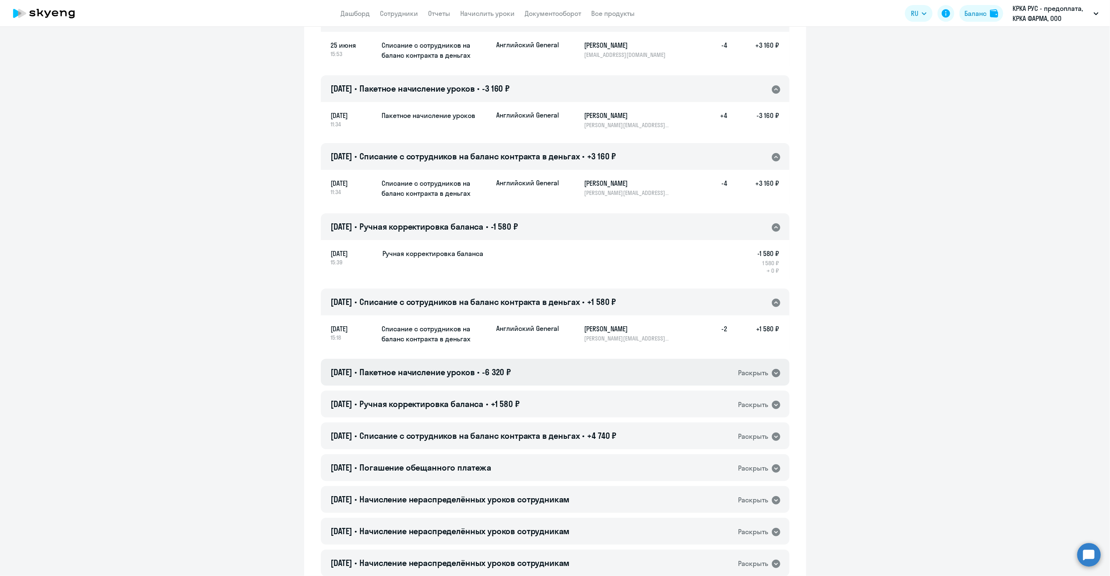
click at [773, 372] on icon at bounding box center [776, 373] width 8 height 8
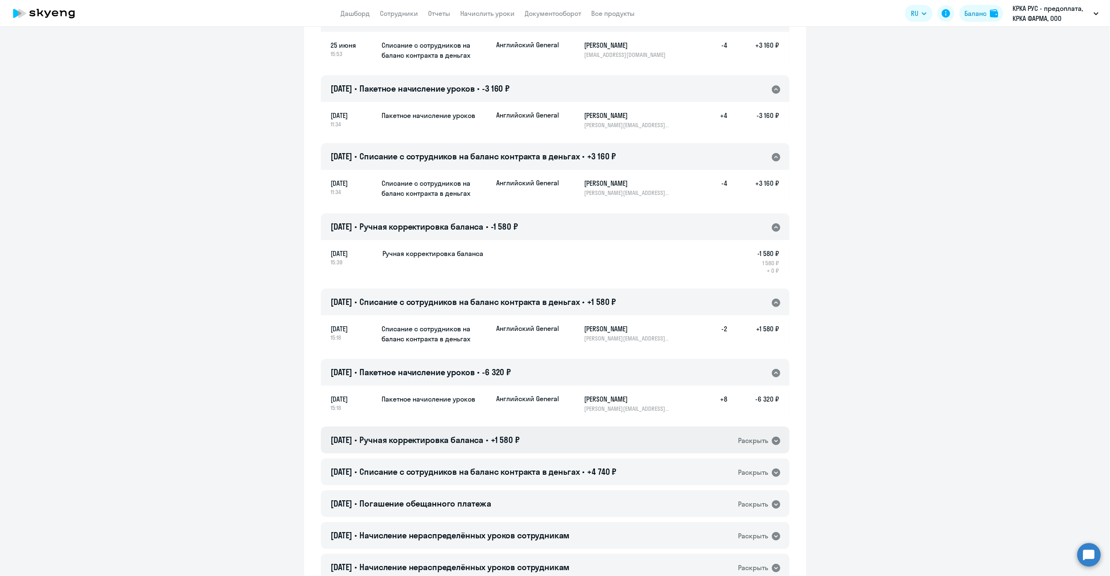
click at [771, 443] on icon at bounding box center [776, 441] width 10 height 10
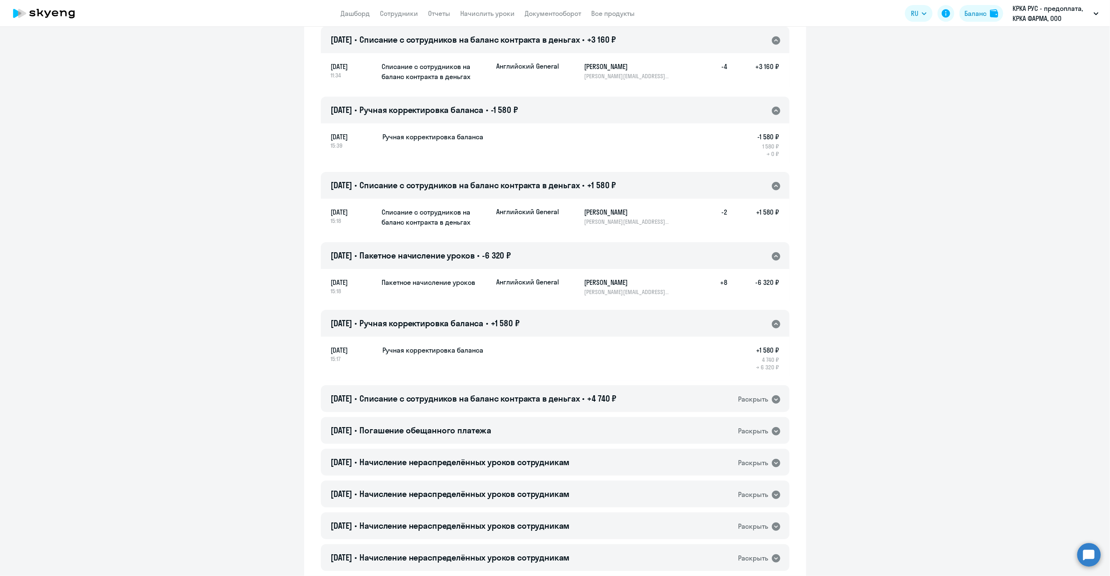
scroll to position [376, 0]
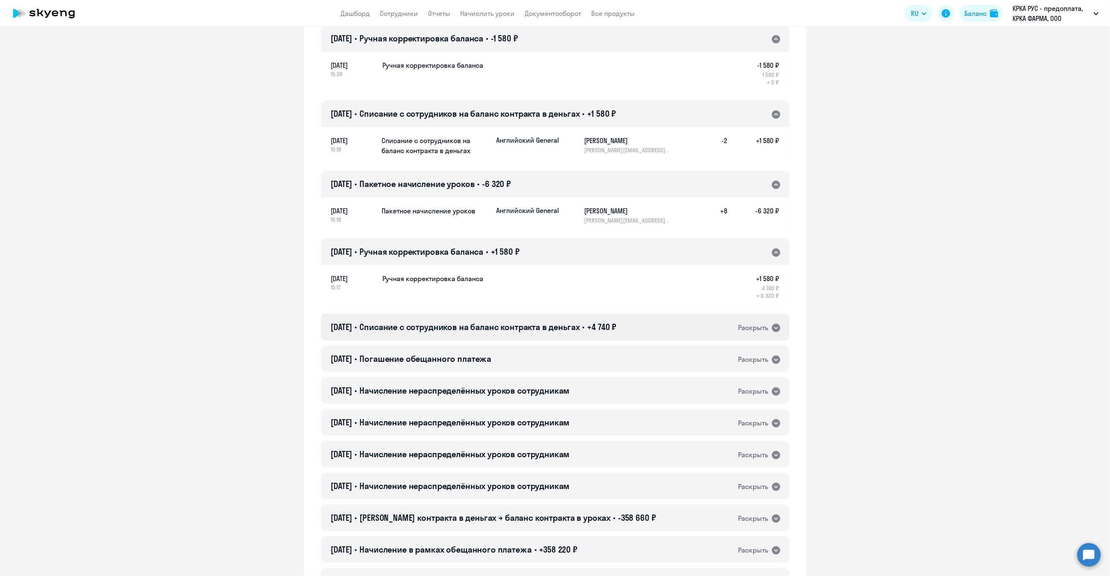
click at [772, 325] on icon at bounding box center [776, 328] width 8 height 8
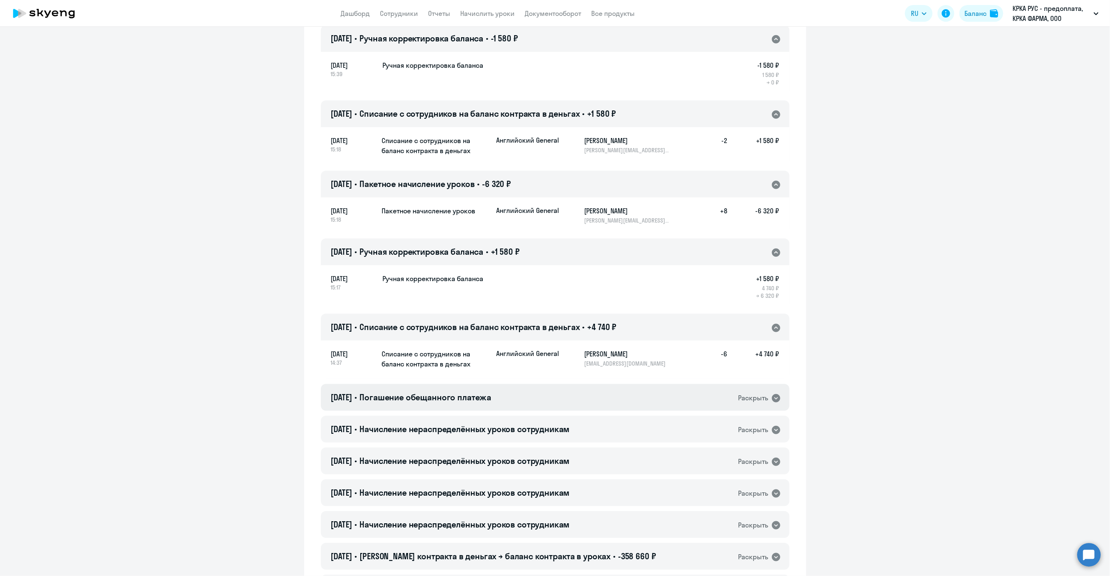
click at [775, 397] on icon at bounding box center [776, 398] width 8 height 8
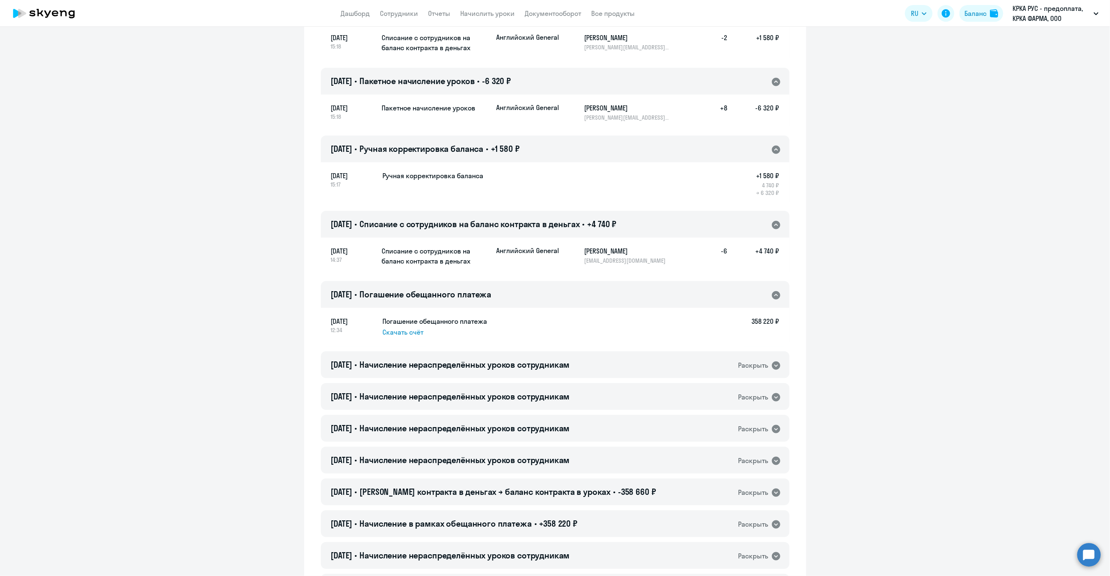
scroll to position [502, 0]
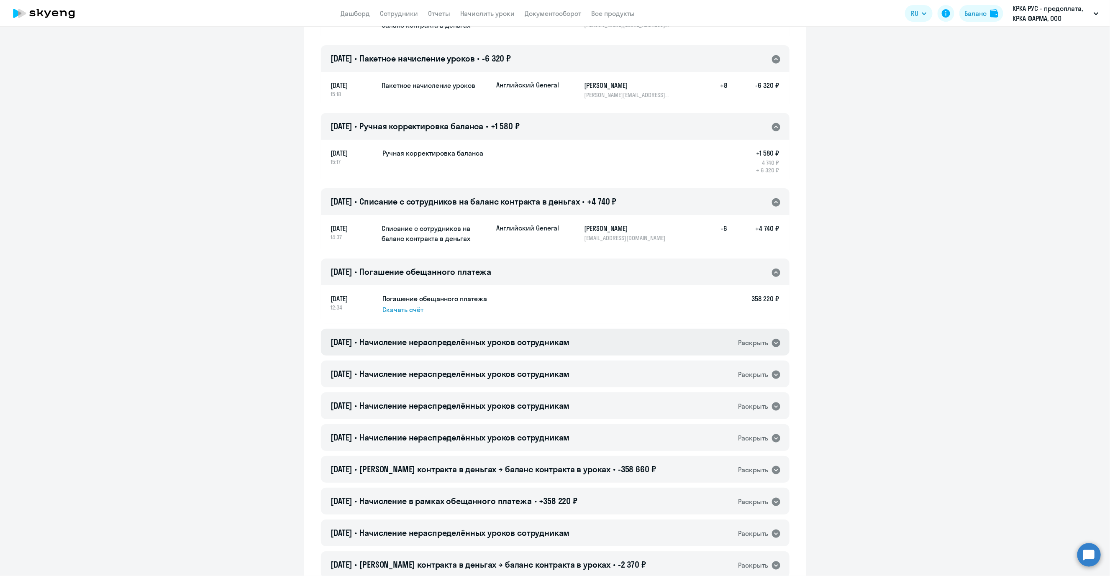
click at [771, 338] on icon at bounding box center [776, 343] width 10 height 10
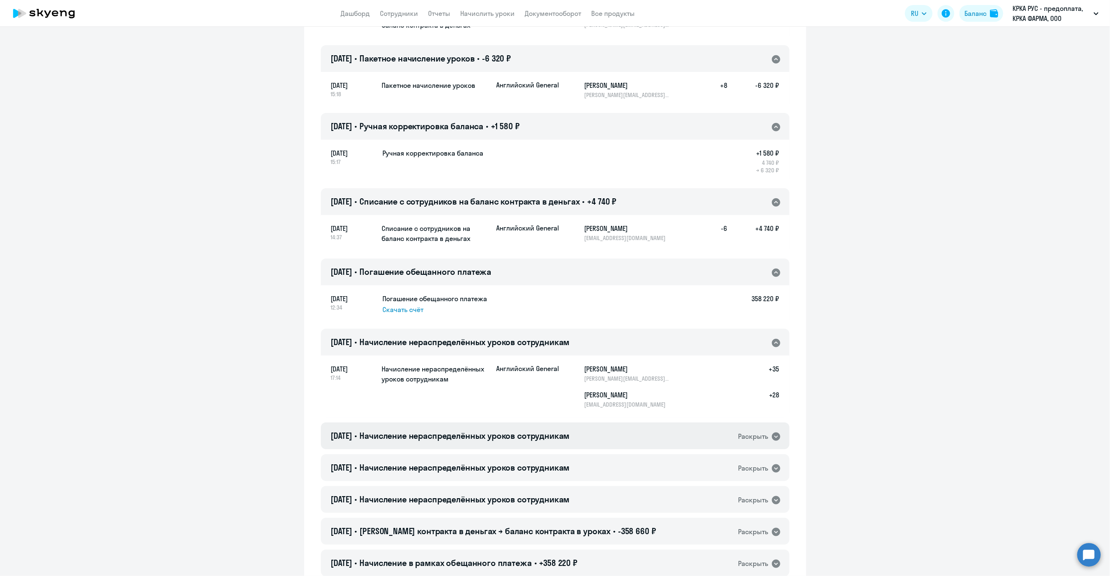
click at [772, 435] on icon at bounding box center [776, 437] width 8 height 8
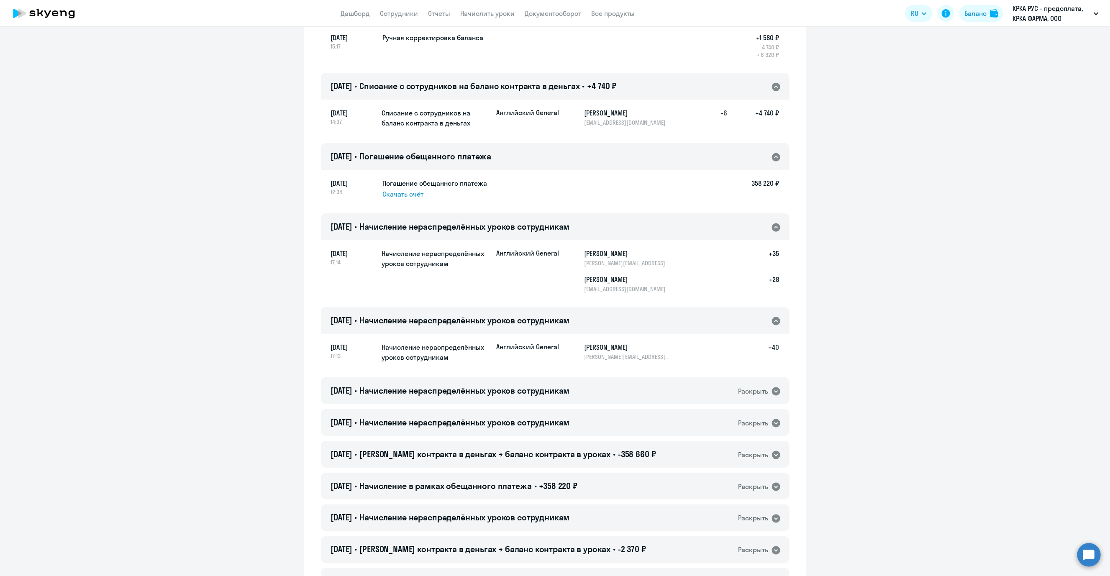
scroll to position [627, 0]
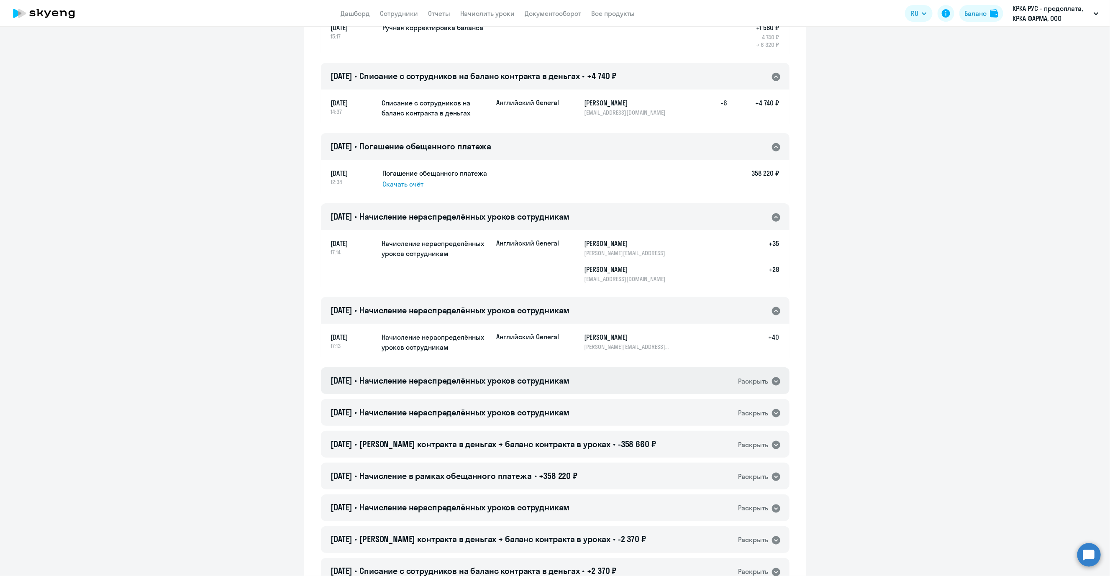
click at [771, 382] on icon at bounding box center [776, 381] width 10 height 10
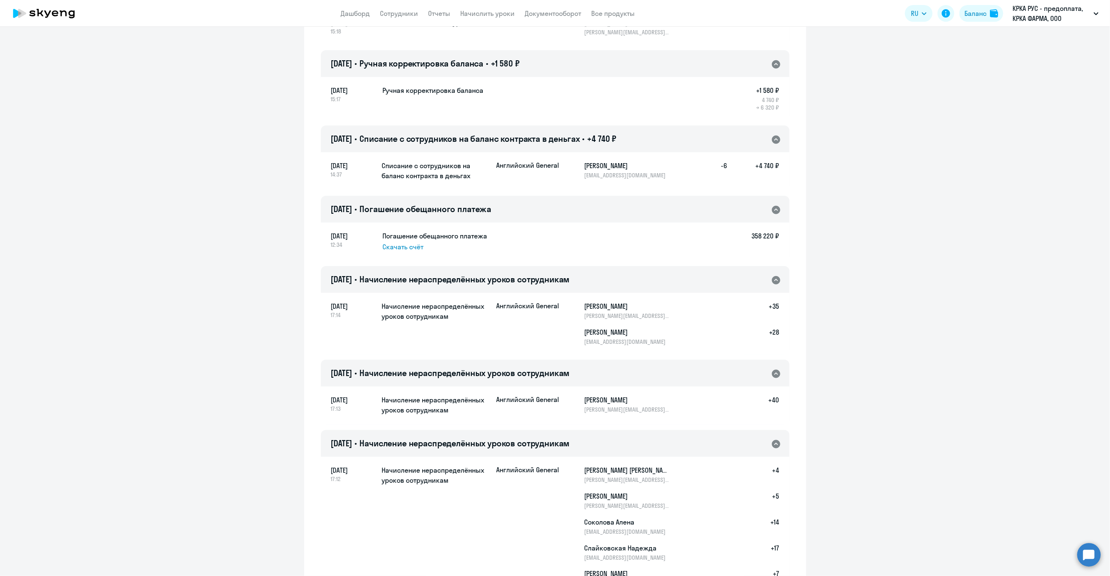
scroll to position [690, 0]
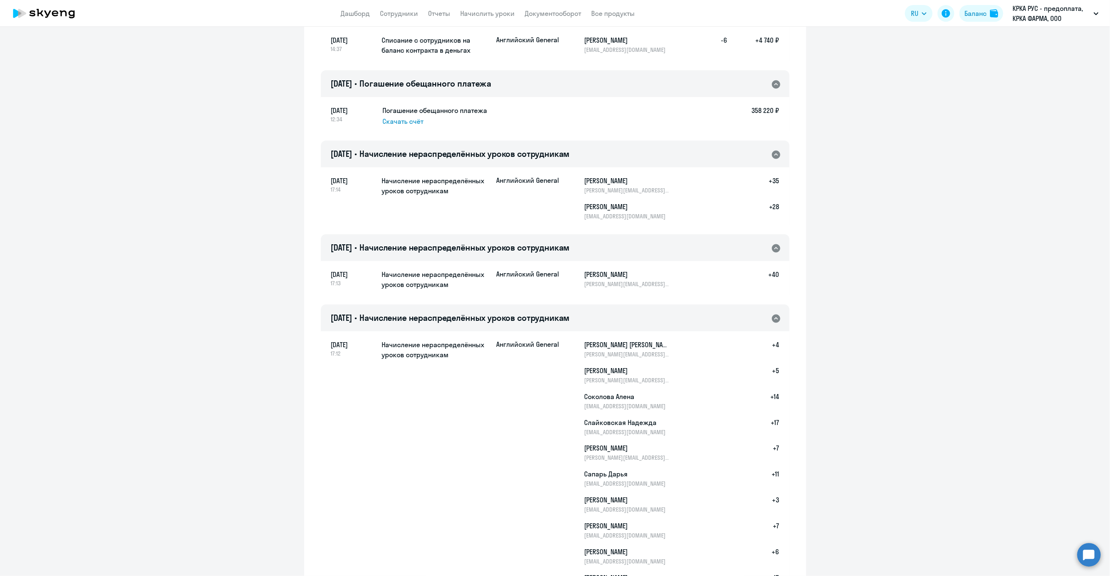
click at [771, 317] on icon at bounding box center [776, 319] width 10 height 10
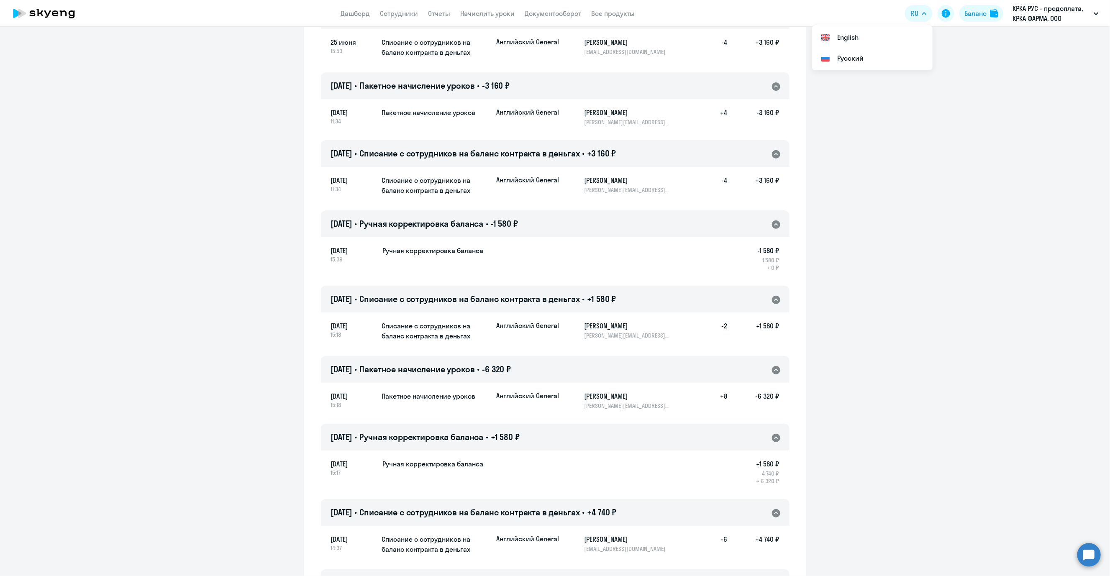
scroll to position [188, 0]
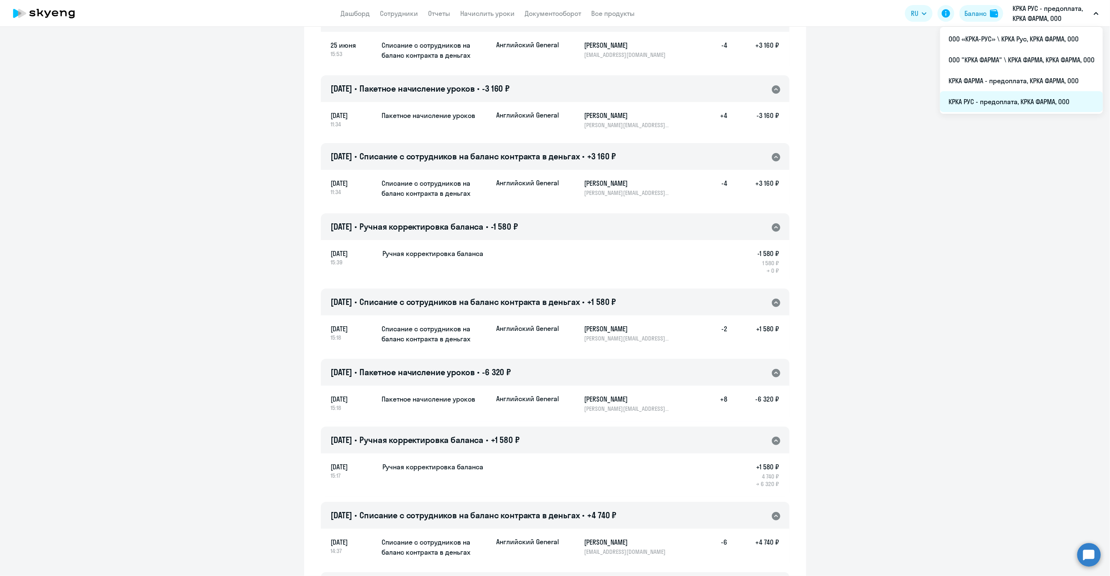
click at [849, 100] on li "КРКА РУС - предоплата, КРКА ФАРМА, ООО" at bounding box center [1021, 101] width 163 height 21
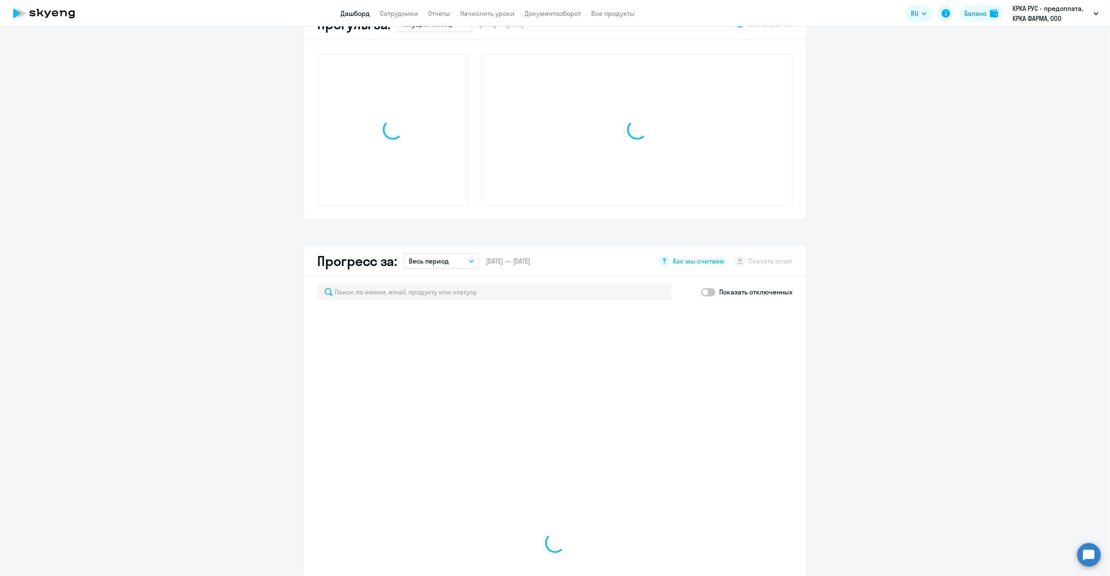
scroll to position [264, 0]
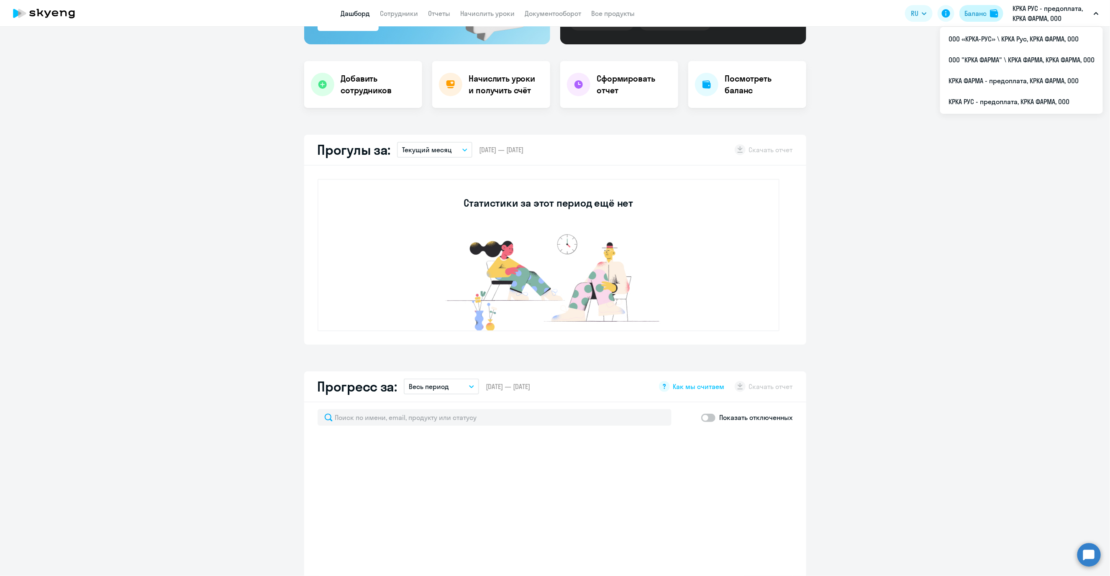
click at [849, 18] on div "Баланс" at bounding box center [975, 13] width 22 height 10
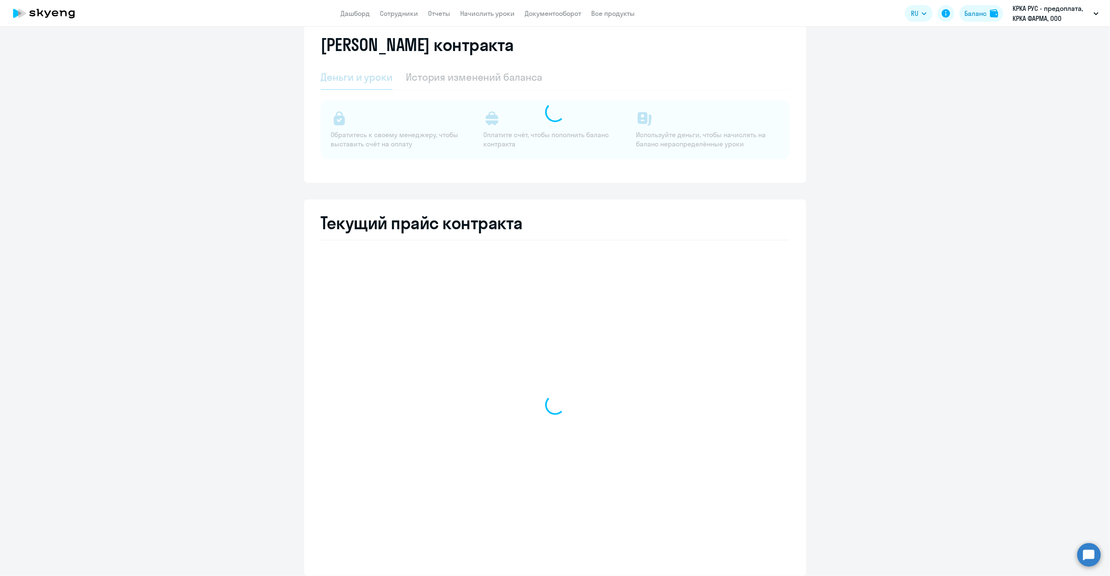
select select "english_adult_not_native_speaker"
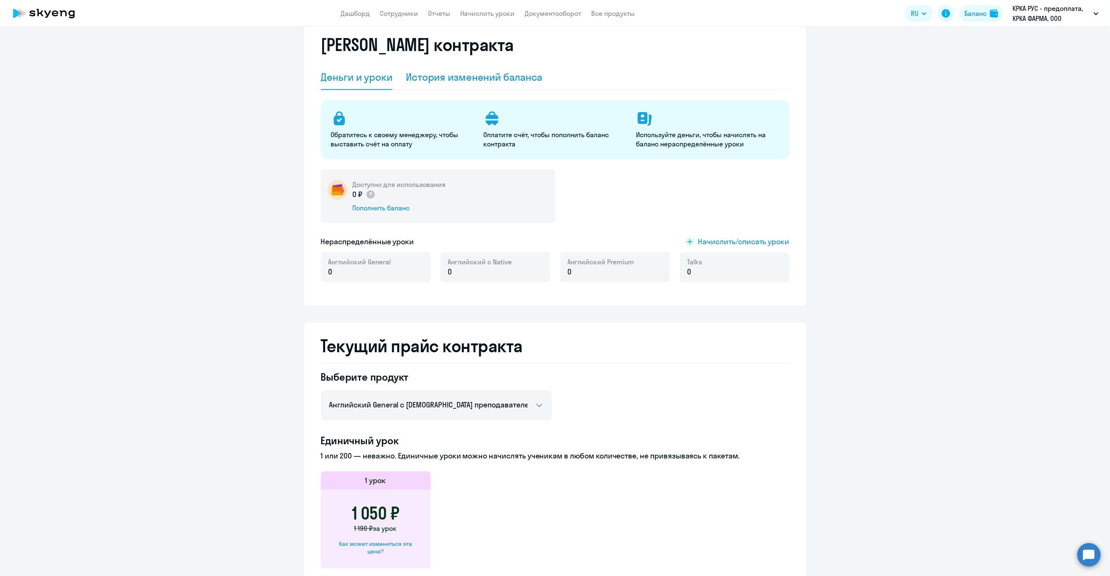
click at [471, 72] on div "История изменений баланса" at bounding box center [474, 76] width 137 height 13
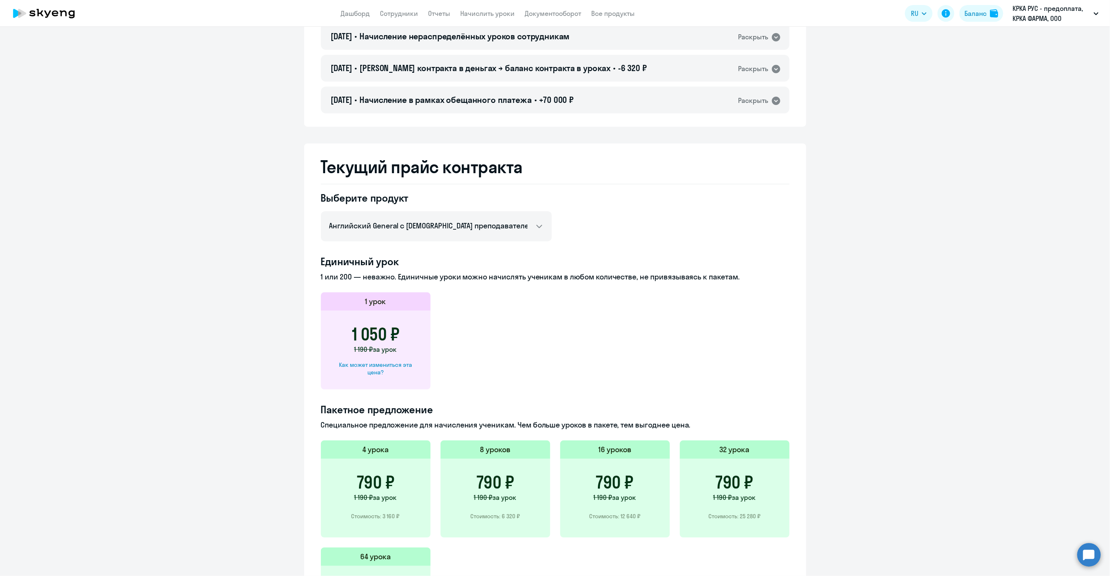
scroll to position [3785, 0]
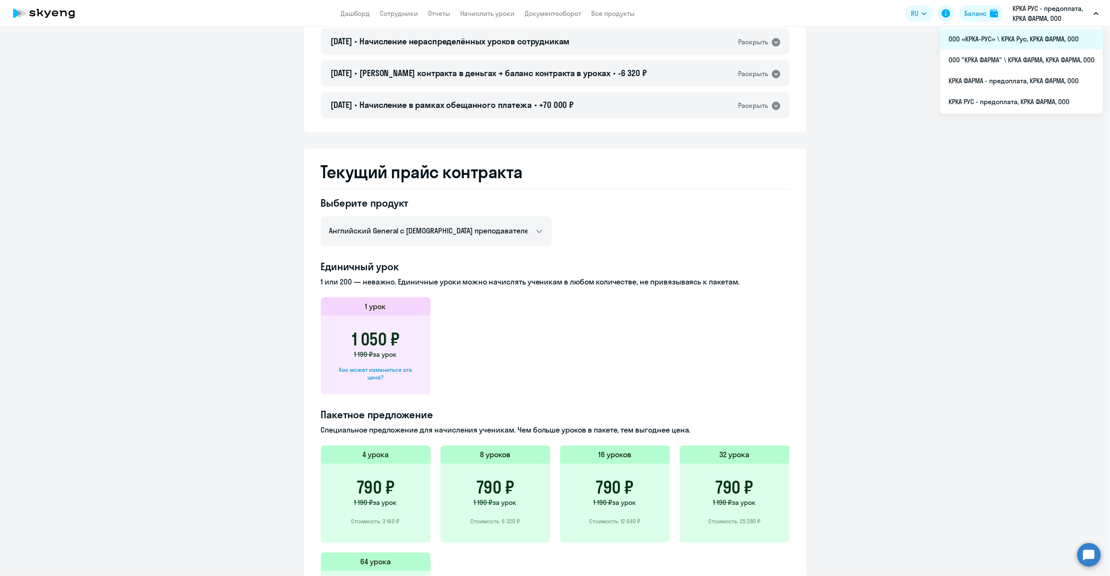
click at [849, 36] on li "ООО «КРКА-РУС» \ КРКА Рус, КРКА ФАРМА, ООО" at bounding box center [1021, 38] width 163 height 21
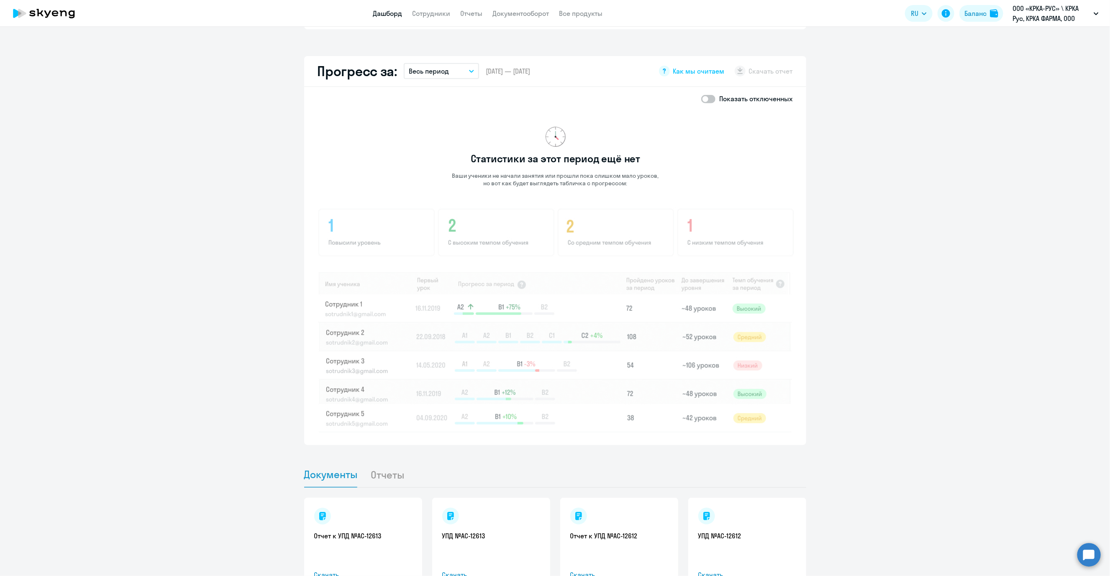
scroll to position [451, 0]
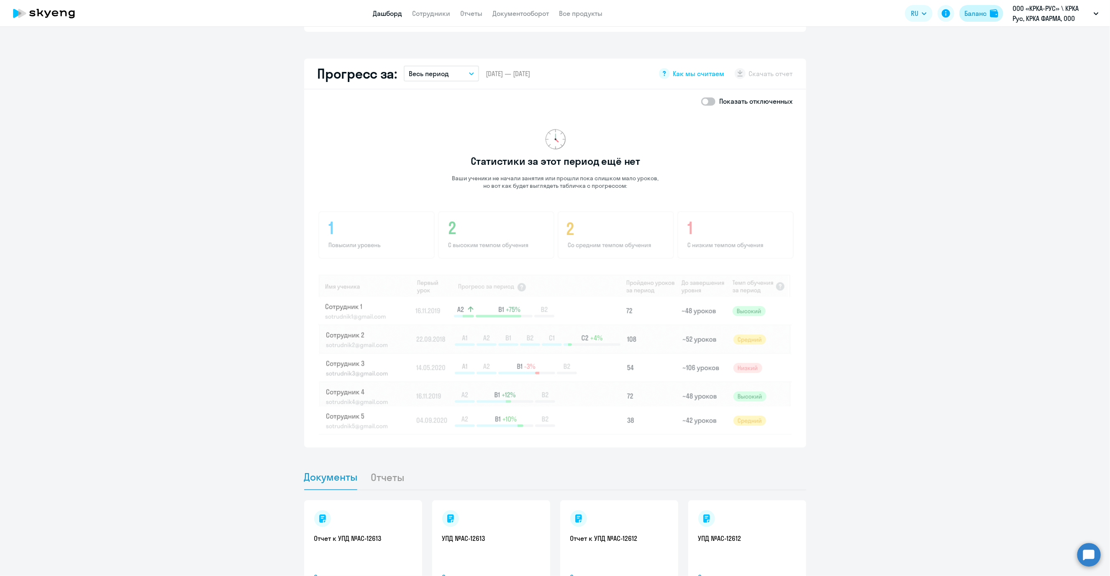
click at [849, 11] on div "Баланс" at bounding box center [975, 13] width 22 height 10
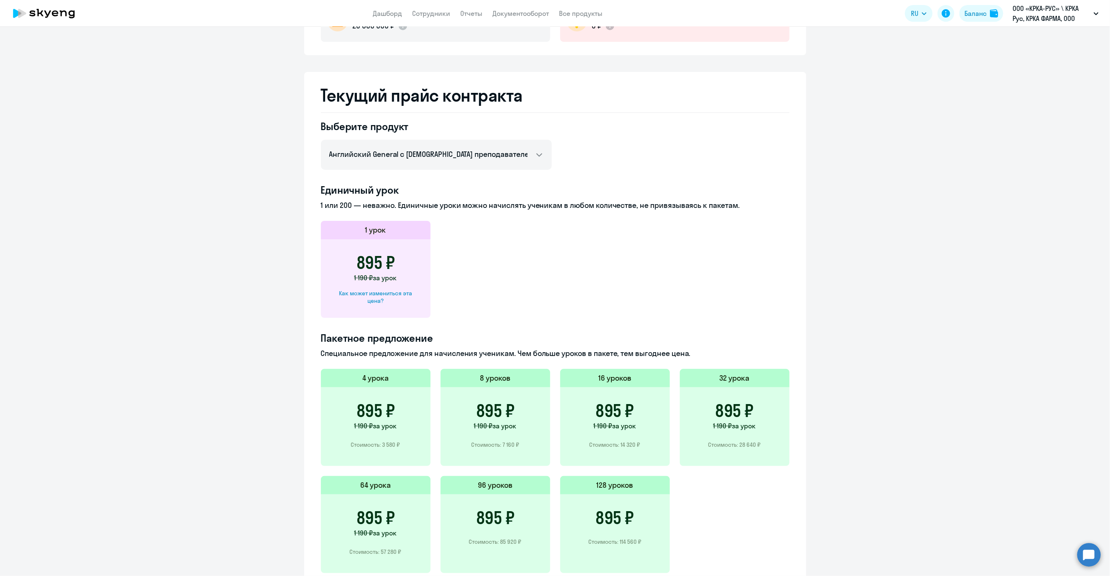
scroll to position [125, 0]
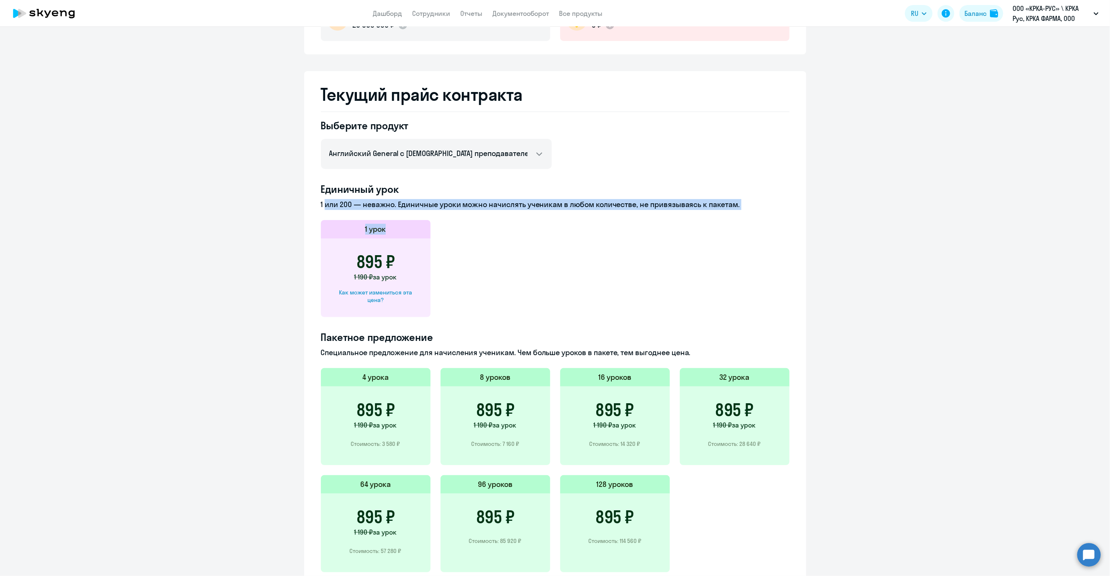
drag, startPoint x: 319, startPoint y: 201, endPoint x: 737, endPoint y: 211, distance: 418.4
click at [737, 211] on div "Единичный урок 1 или 200 — неважно. Единичные уроки можно начислять ученикам в …" at bounding box center [555, 249] width 469 height 135
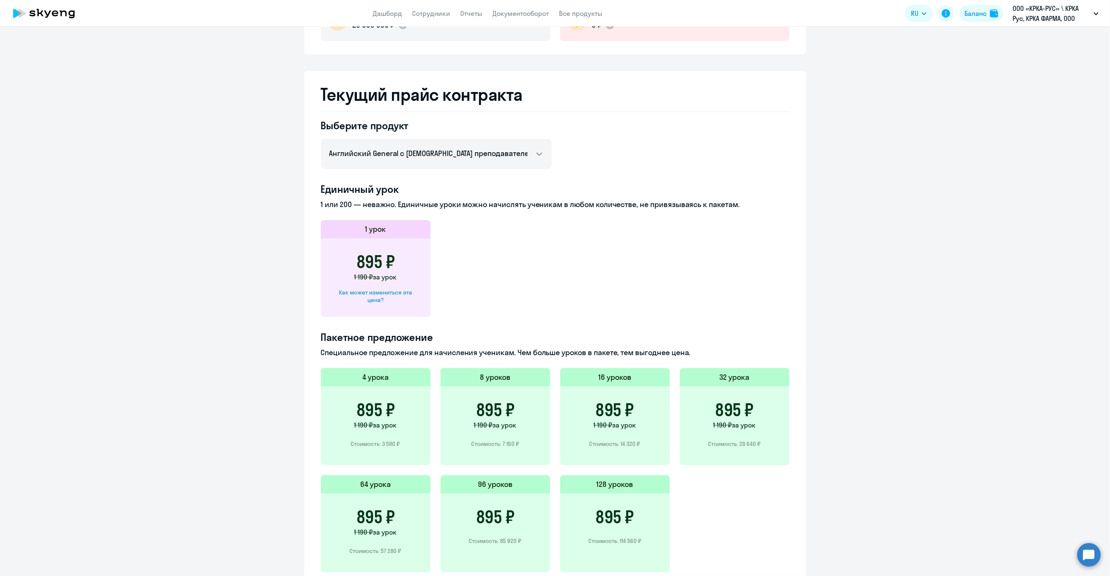
click at [683, 272] on app-price-card "1 урок 895 ₽ 1 190 ₽ за урок Как может измениться эта цена?" at bounding box center [555, 268] width 469 height 97
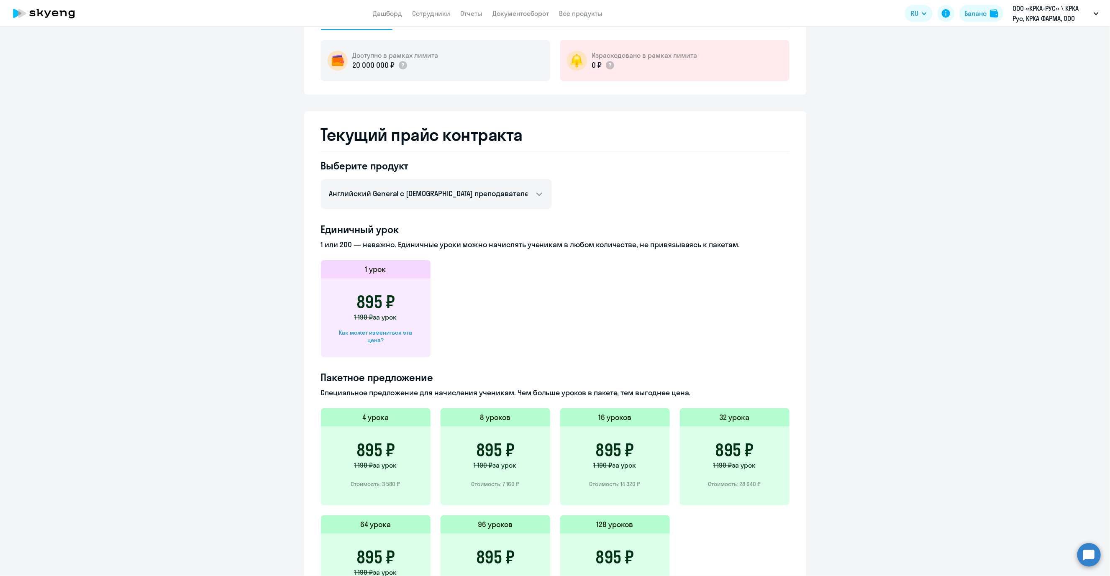
scroll to position [0, 0]
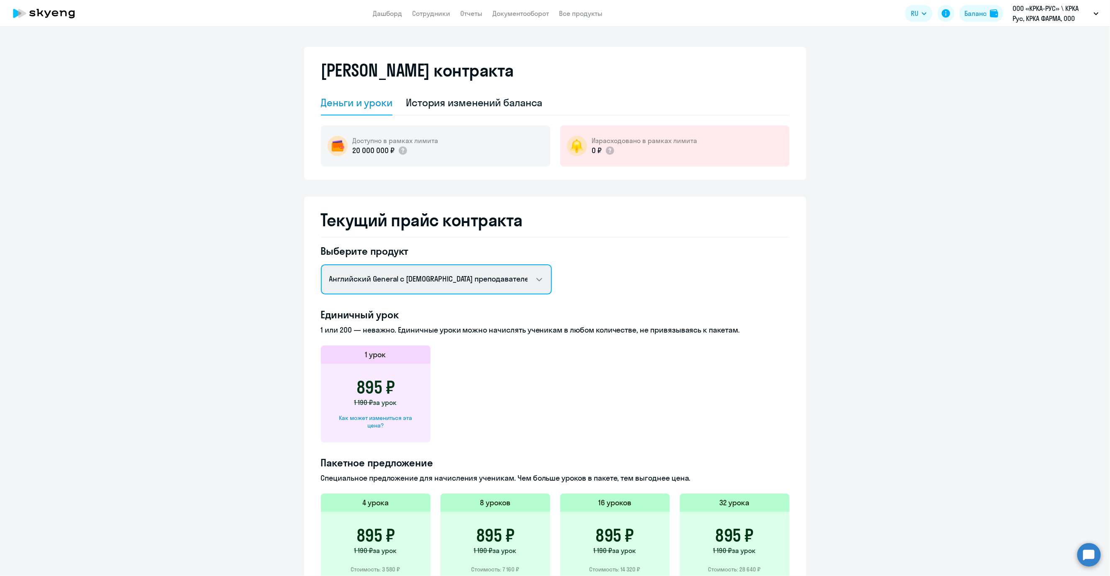
click at [531, 279] on select "Английский General с [DEMOGRAPHIC_DATA] преподавателем Английский General с [DE…" at bounding box center [436, 279] width 231 height 30
select select "english_adult_not_native_speaker_premium"
click at [321, 264] on select "Английский General с [DEMOGRAPHIC_DATA] преподавателем Английский General с [DE…" at bounding box center [436, 279] width 231 height 30
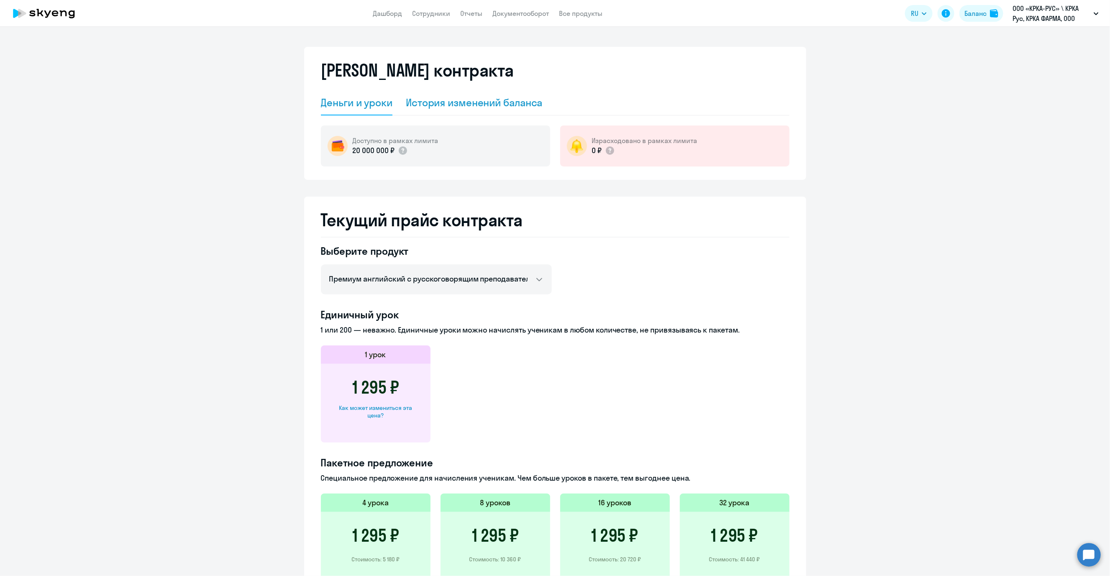
click at [448, 103] on div "История изменений баланса" at bounding box center [474, 102] width 137 height 13
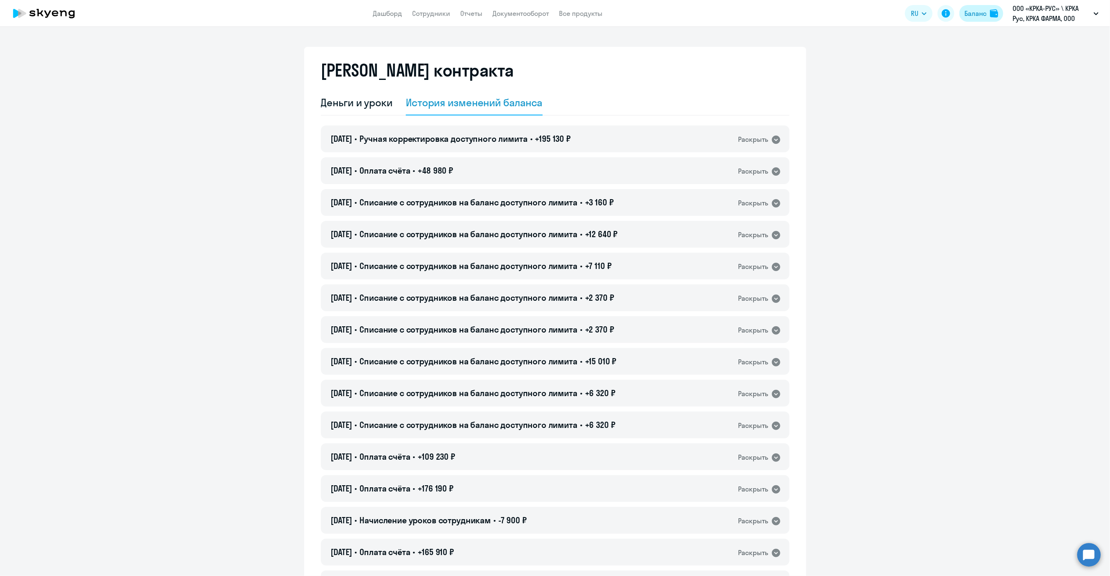
click at [849, 13] on div "Баланс" at bounding box center [975, 13] width 22 height 10
click at [510, 5] on app-header "Дашборд Сотрудники Отчеты Документооборот Все продукты Дашборд Сотрудники Отчет…" at bounding box center [555, 13] width 1110 height 27
click at [512, 11] on link "Документооборот" at bounding box center [521, 13] width 56 height 8
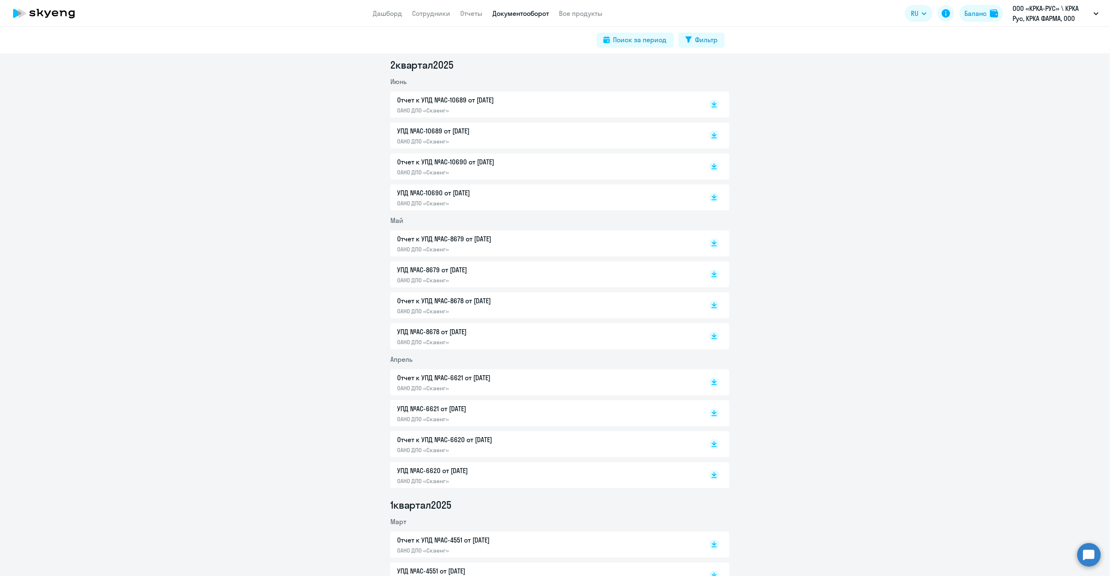
scroll to position [376, 0]
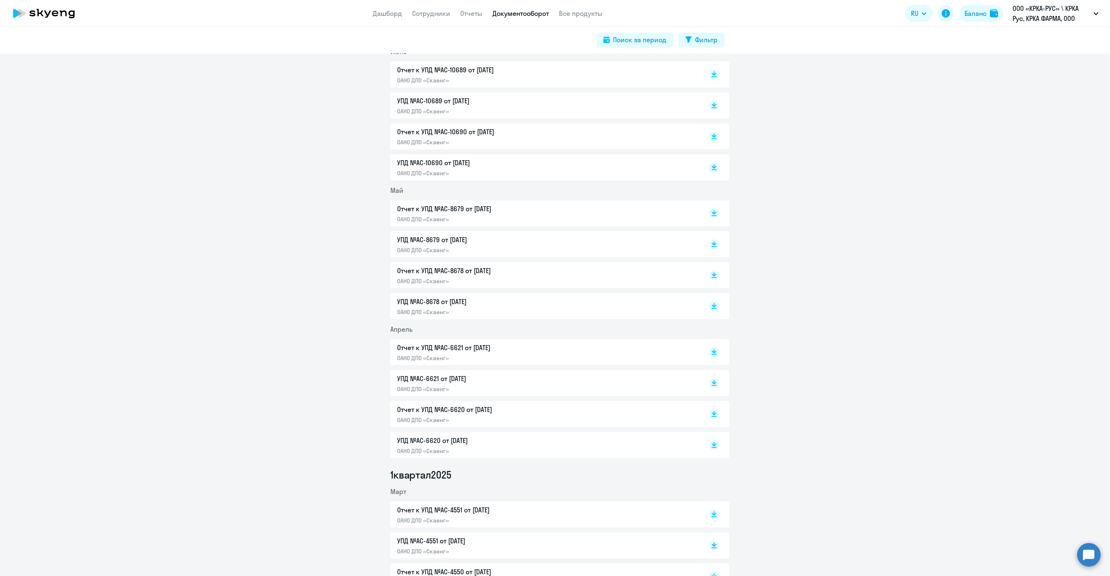
click at [436, 375] on p "УПД №AC-6621 от [DATE]" at bounding box center [485, 379] width 176 height 10
click at [410, 438] on p "УПД №AC-6620 от [DATE]" at bounding box center [485, 440] width 176 height 10
click at [427, 343] on p "Отчет к УПД №AC-6621 от [DATE]" at bounding box center [485, 348] width 176 height 10
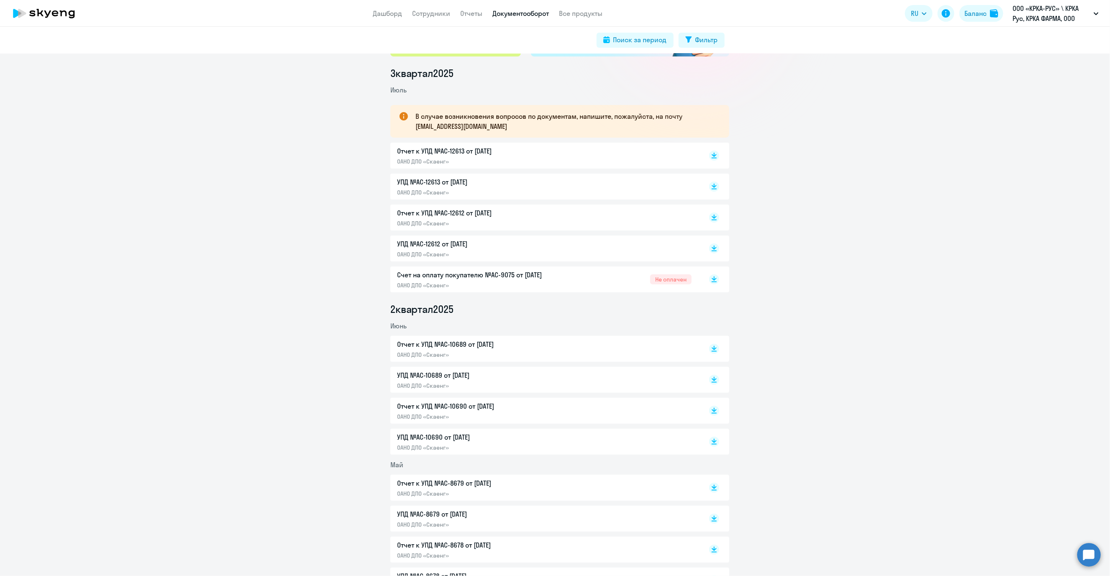
scroll to position [0, 0]
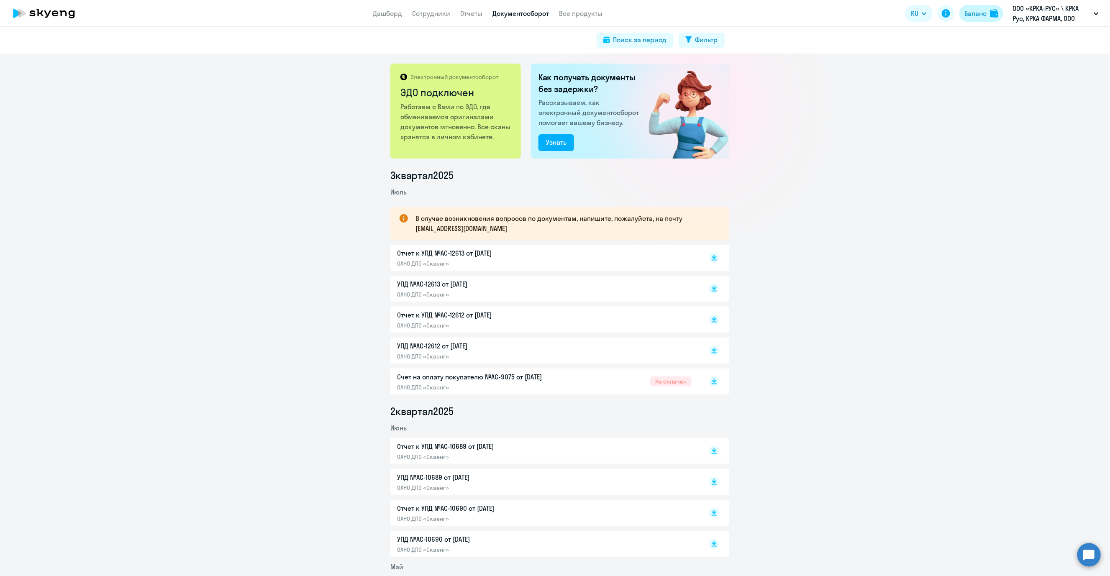
click at [849, 10] on div "Баланс" at bounding box center [975, 13] width 22 height 10
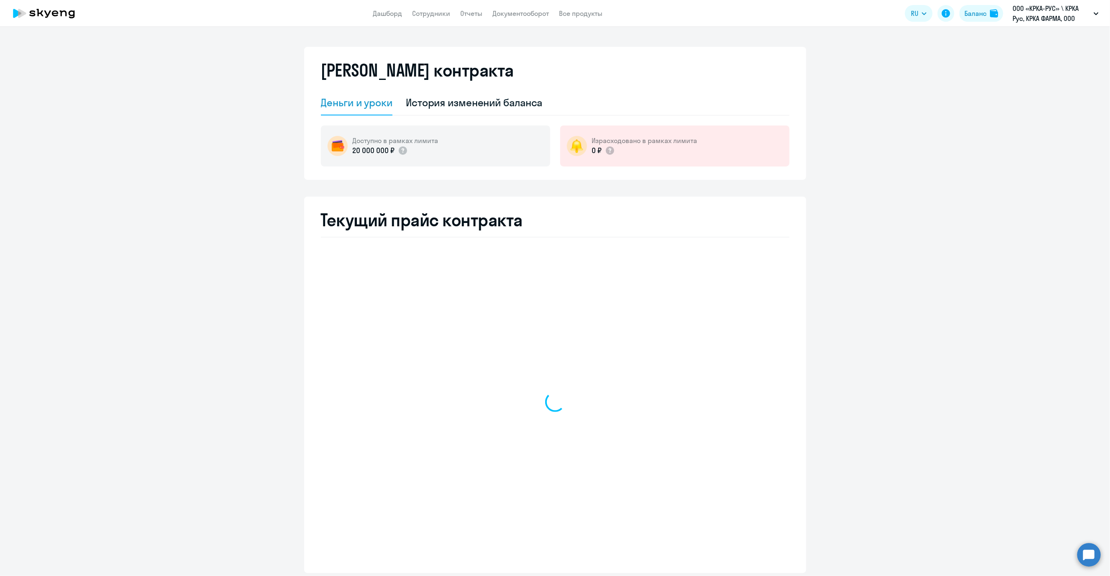
select select "english_adult_not_native_speaker"
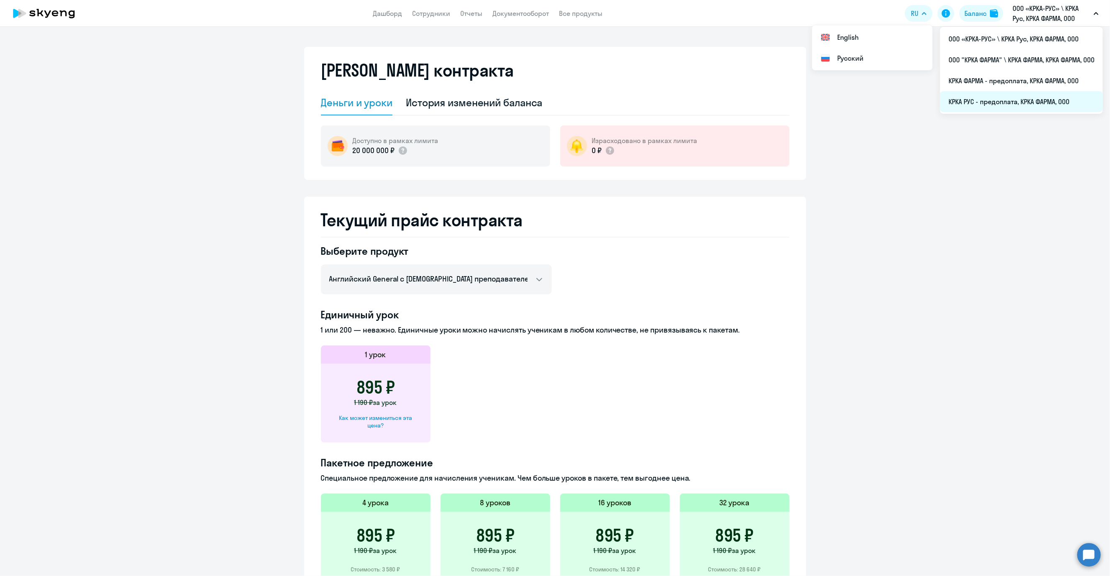
click at [849, 100] on li "КРКА РУС - предоплата, КРКА ФАРМА, ООО" at bounding box center [1021, 101] width 163 height 21
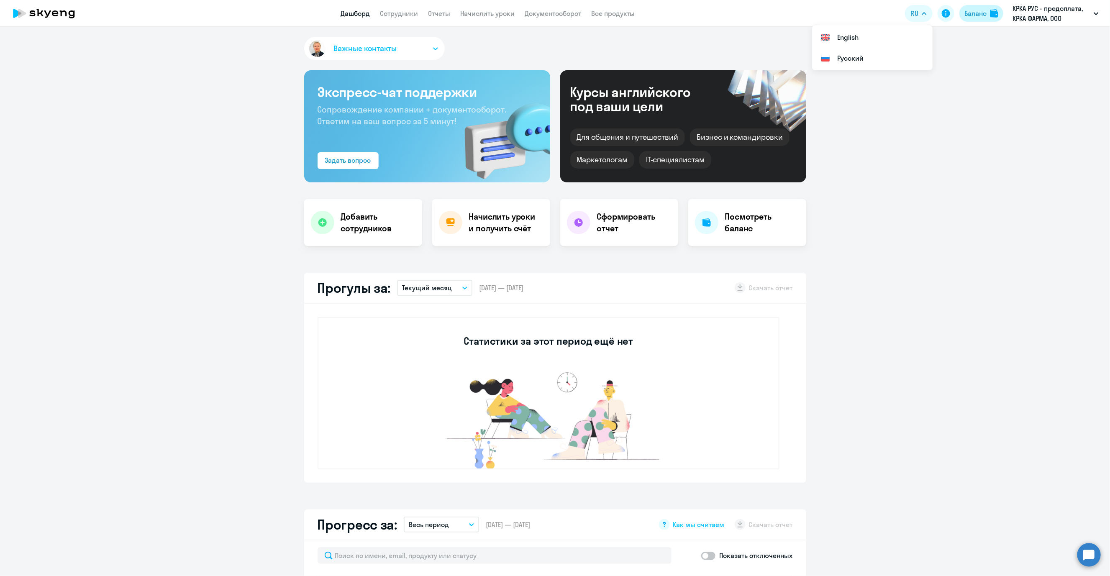
click at [849, 13] on div "Баланс" at bounding box center [975, 13] width 22 height 10
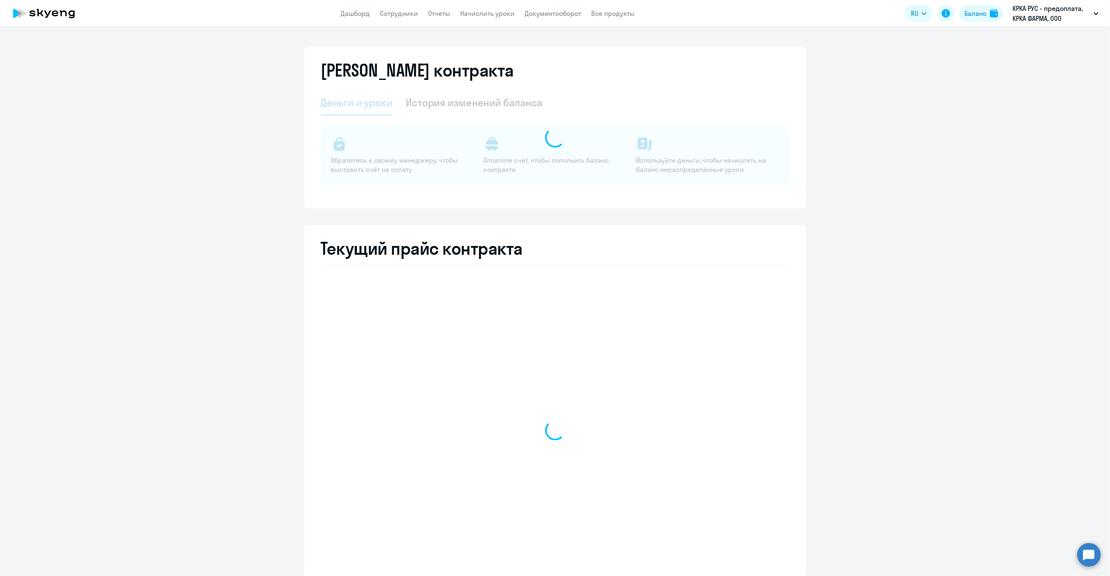
select select "english_adult_not_native_speaker"
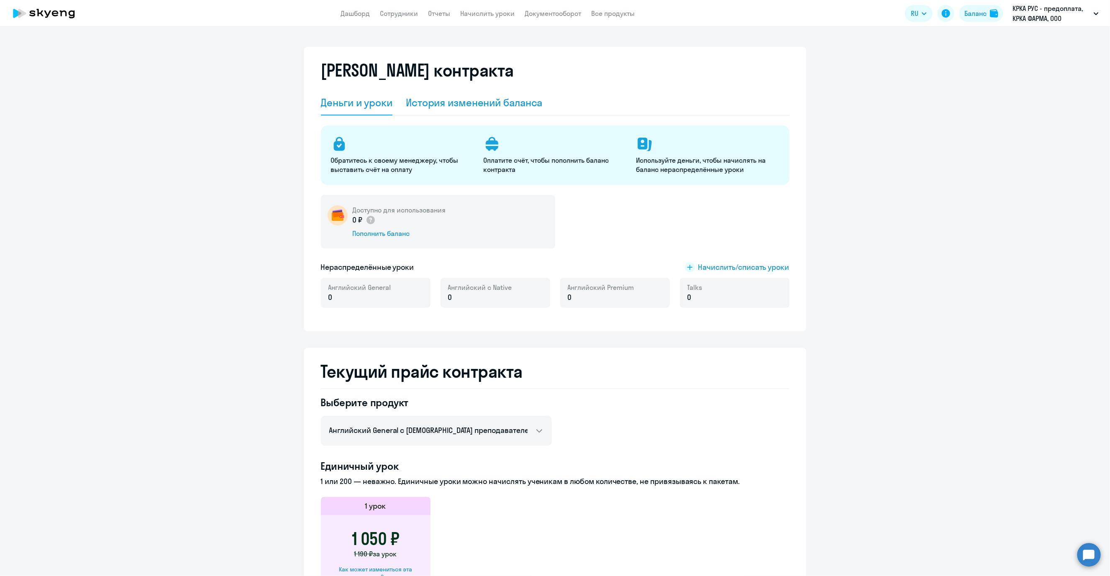
click at [467, 106] on div "История изменений баланса" at bounding box center [474, 102] width 137 height 13
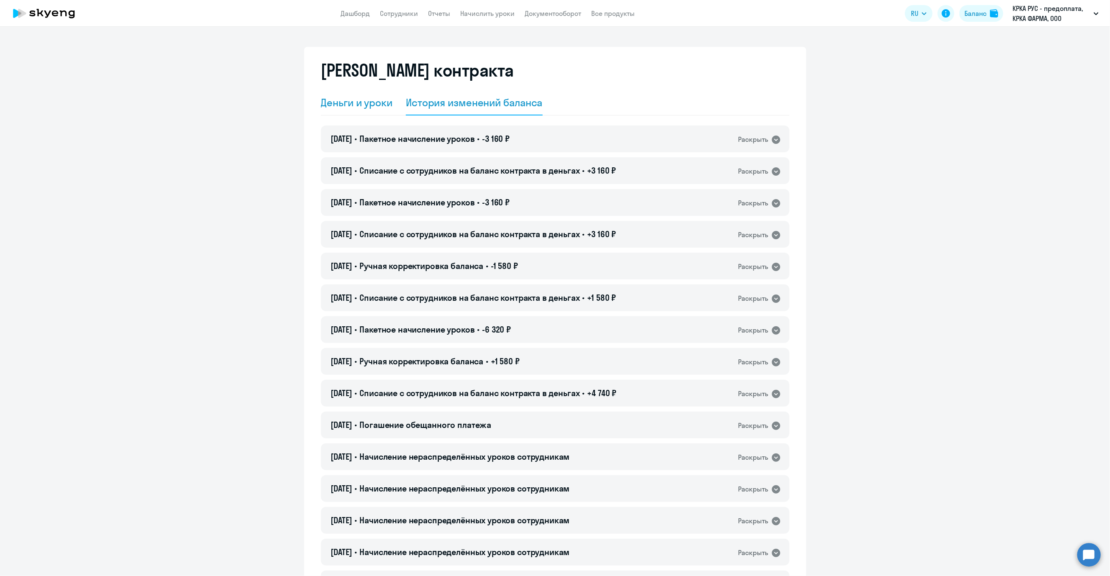
click at [341, 100] on div "Деньги и уроки" at bounding box center [357, 102] width 72 height 13
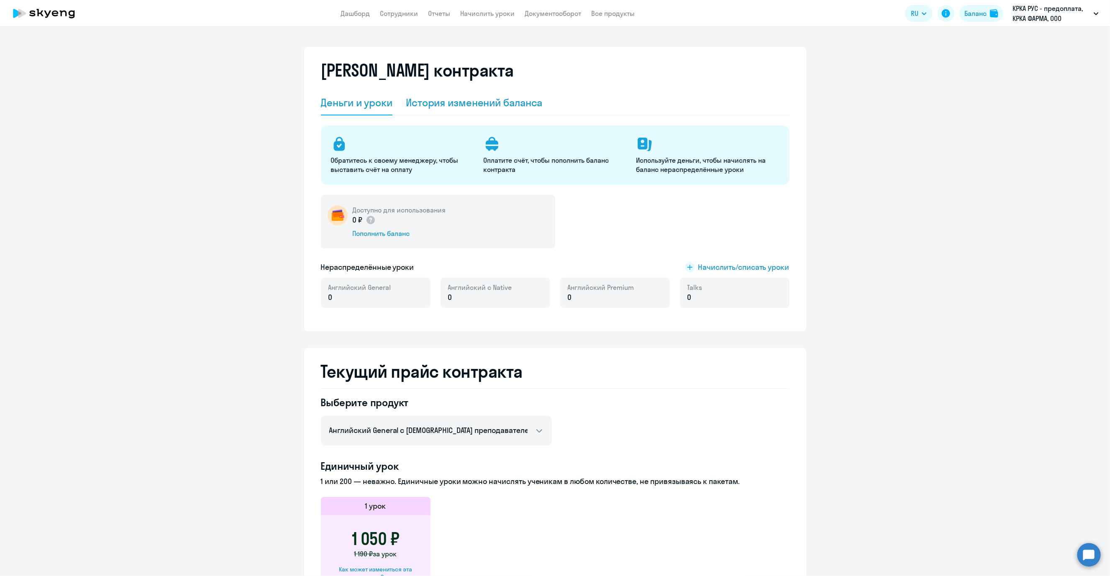
click at [456, 106] on div "История изменений баланса" at bounding box center [474, 102] width 137 height 13
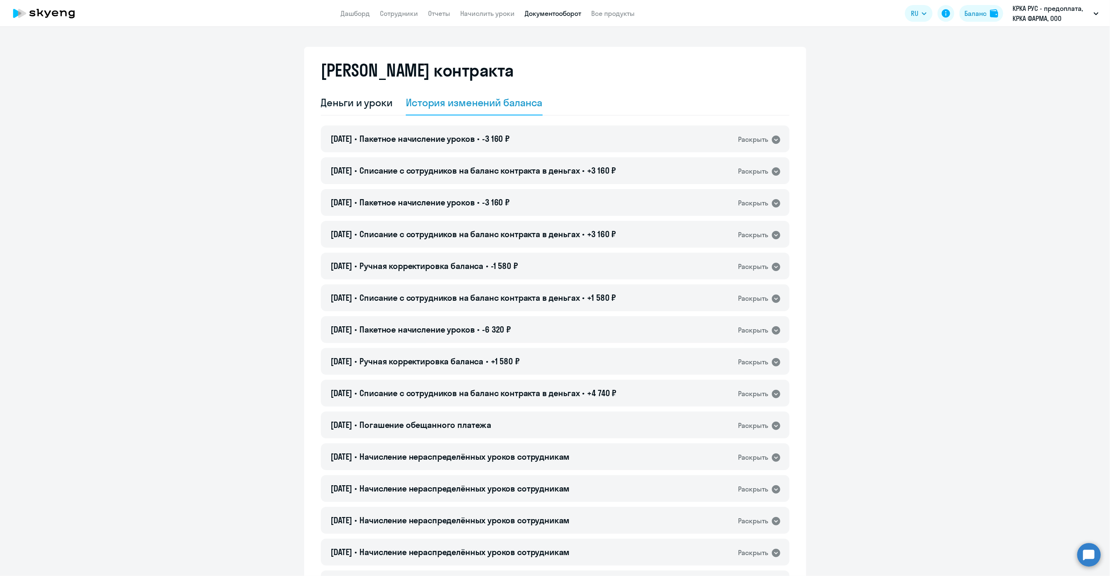
click at [555, 12] on link "Документооборот" at bounding box center [553, 13] width 56 height 8
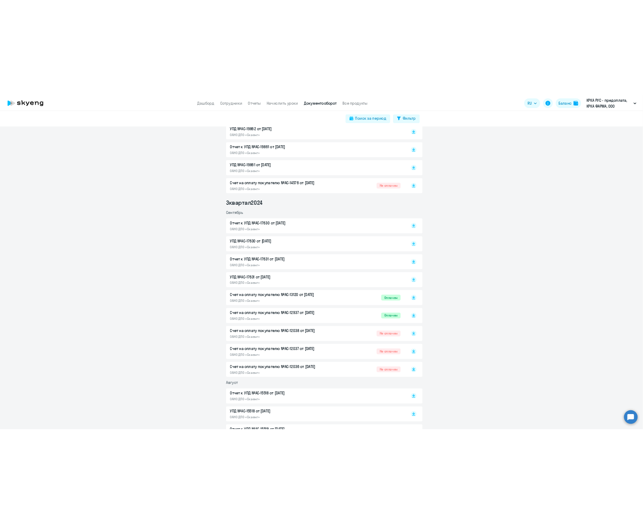
scroll to position [1934, 0]
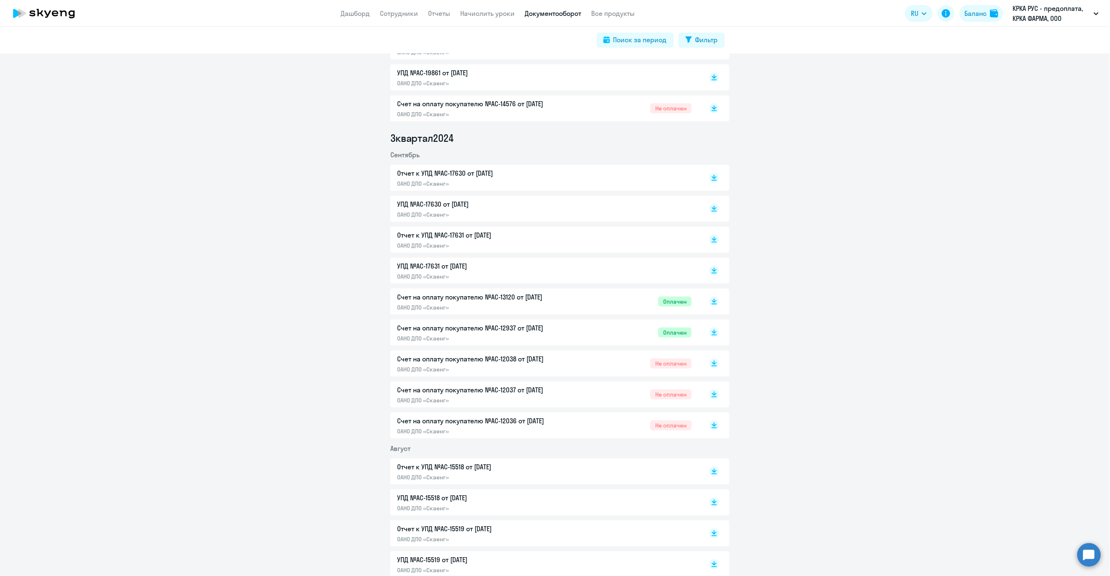
click at [452, 325] on p "Счет на оплату покупателю №AC-12937 от [DATE]" at bounding box center [485, 328] width 176 height 10
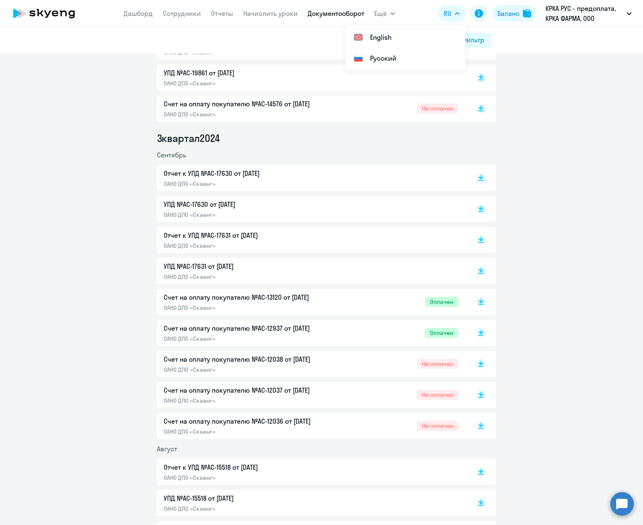
click at [247, 297] on p "Счет на оплату покупателю №AC-13120 от [DATE]" at bounding box center [252, 297] width 176 height 10
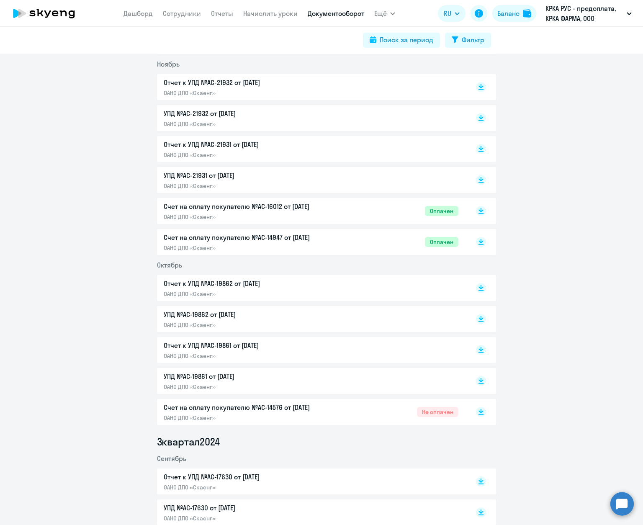
scroll to position [1620, 0]
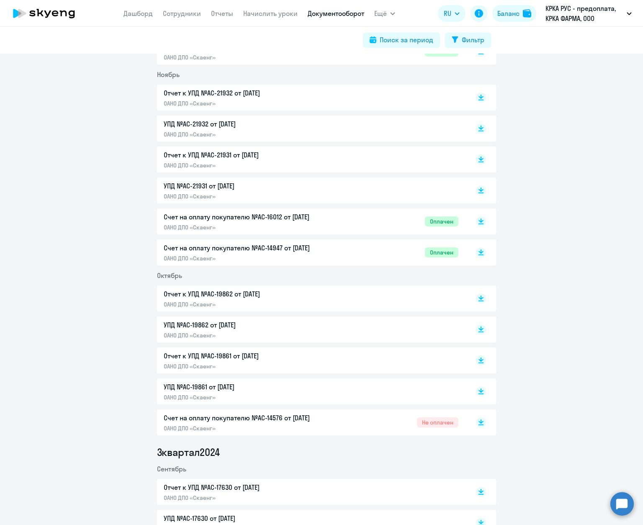
click at [224, 246] on p "Счет на оплату покупателю №AC-14947 от [DATE]" at bounding box center [252, 248] width 176 height 10
click at [229, 215] on p "Счет на оплату покупателю №AC-16012 от [DATE]" at bounding box center [252, 217] width 176 height 10
click at [200, 247] on p "Счет на оплату покупателю №AC-14947 от [DATE]" at bounding box center [252, 248] width 176 height 10
click at [211, 213] on p "Счет на оплату покупателю №AC-16012 от [DATE]" at bounding box center [252, 217] width 176 height 10
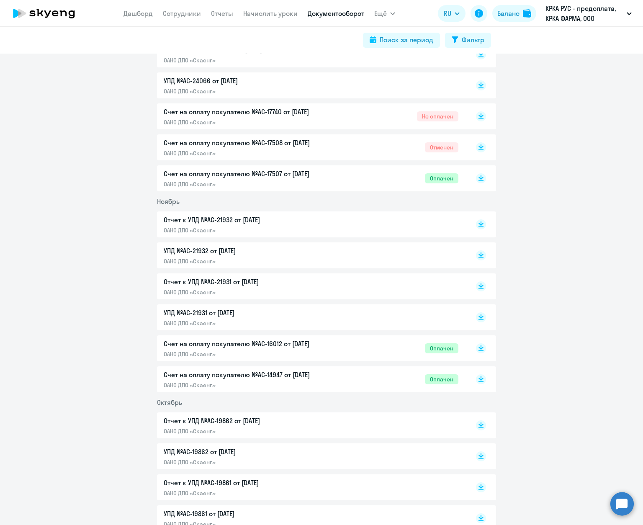
scroll to position [1432, 0]
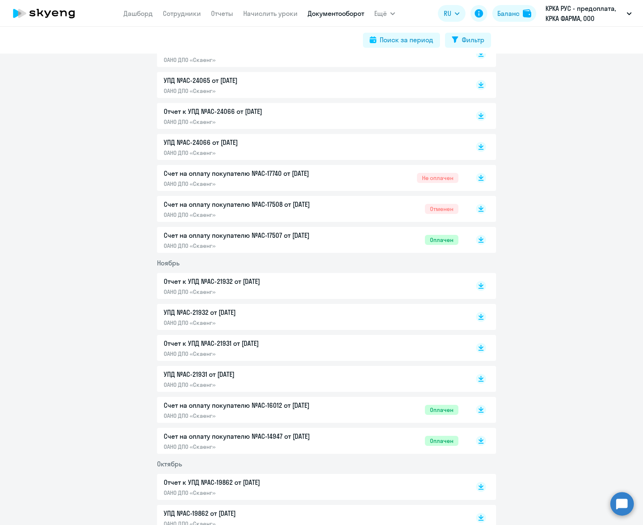
click at [215, 234] on p "Счет на оплату покупателю №AC-17507 от [DATE]" at bounding box center [252, 235] width 176 height 10
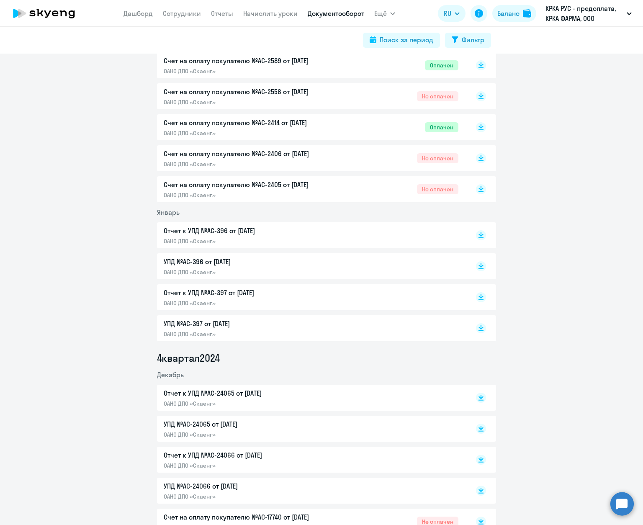
scroll to position [1055, 0]
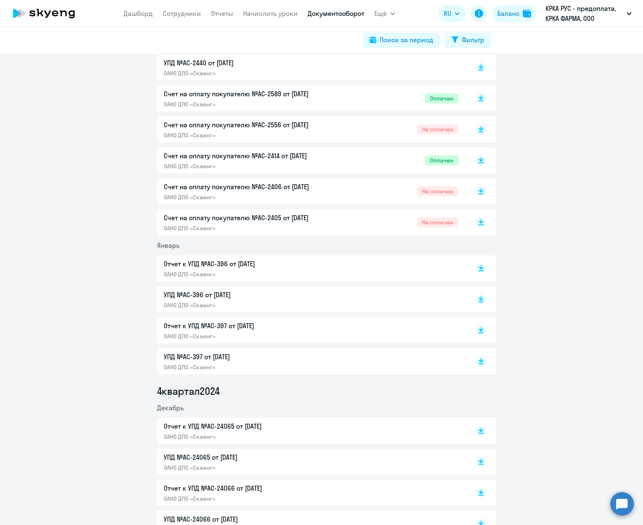
click at [221, 152] on p "Счет на оплату покупателю №AC-2414 от [DATE]" at bounding box center [252, 156] width 176 height 10
click at [217, 93] on p "Счет на оплату покупателю №AC-2589 от [DATE]" at bounding box center [252, 94] width 176 height 10
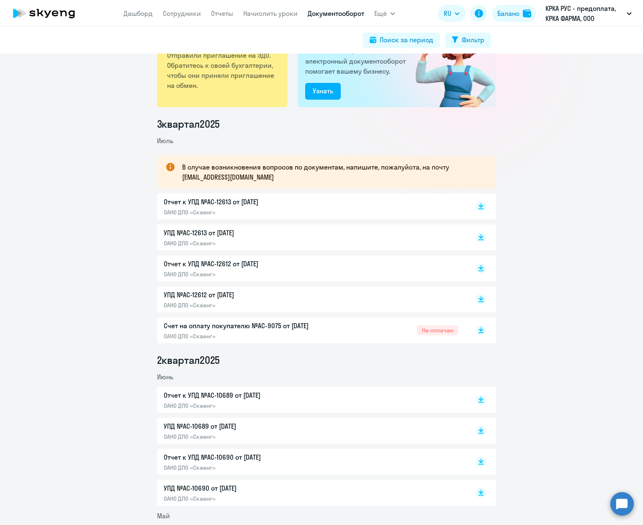
scroll to position [0, 0]
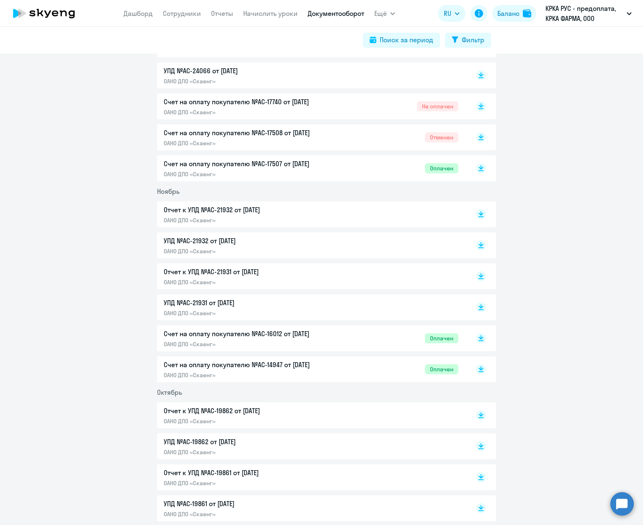
scroll to position [1506, 0]
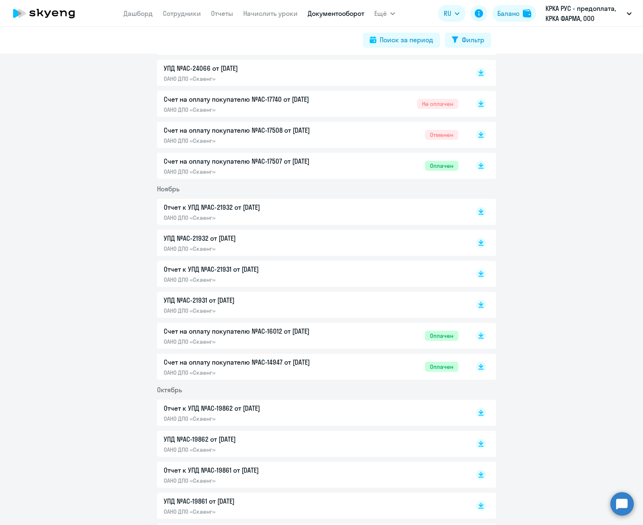
click at [235, 269] on p "Отчет к УПД №AC-21931 от [DATE]" at bounding box center [252, 269] width 176 height 10
click at [197, 208] on p "Отчет к УПД №AC-21932 от [DATE]" at bounding box center [252, 207] width 176 height 10
